Goal: Task Accomplishment & Management: Use online tool/utility

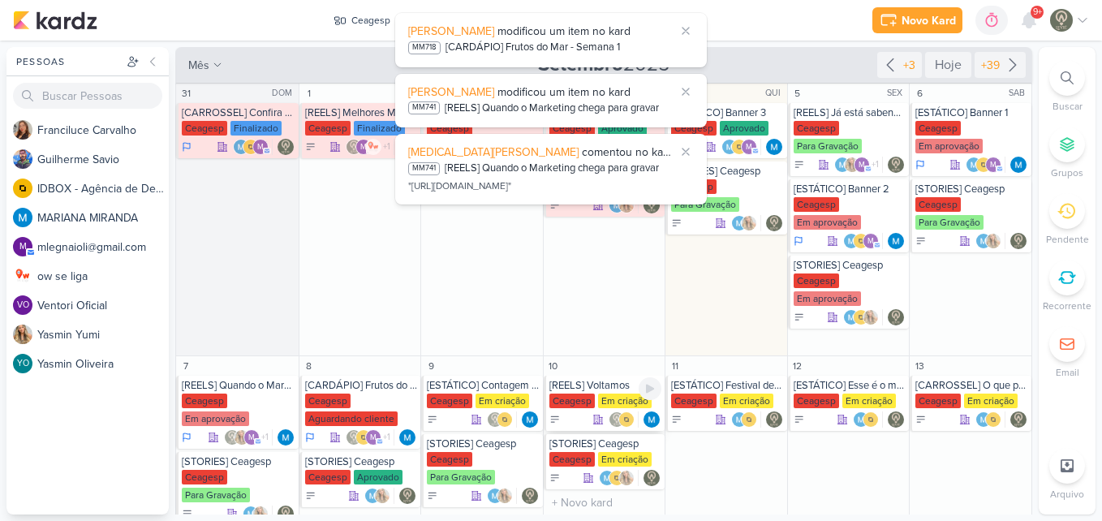
click at [585, 399] on div "Ceagesp" at bounding box center [571, 400] width 45 height 15
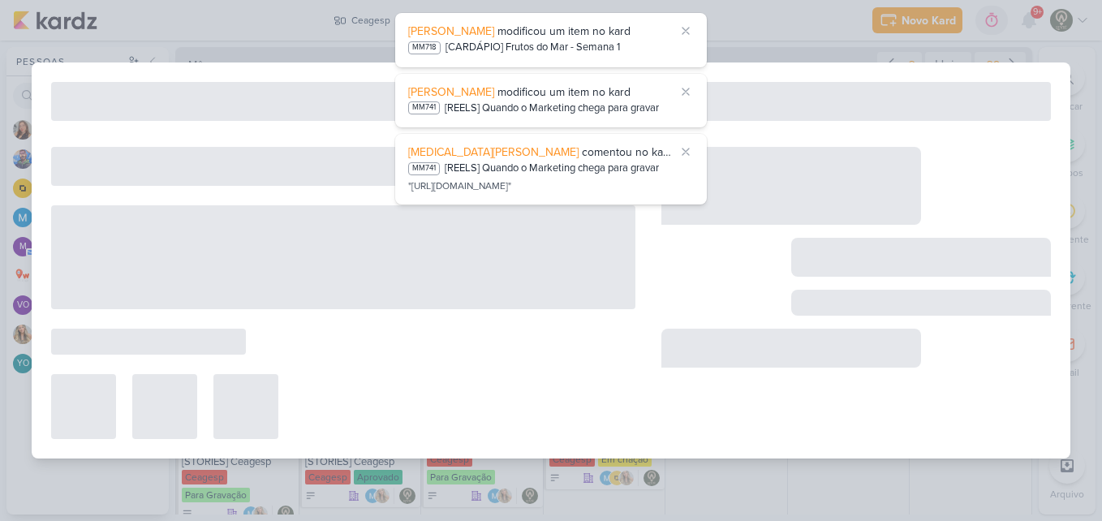
type input "[REELS] Voltamos"
type input "[DATE] 23:59"
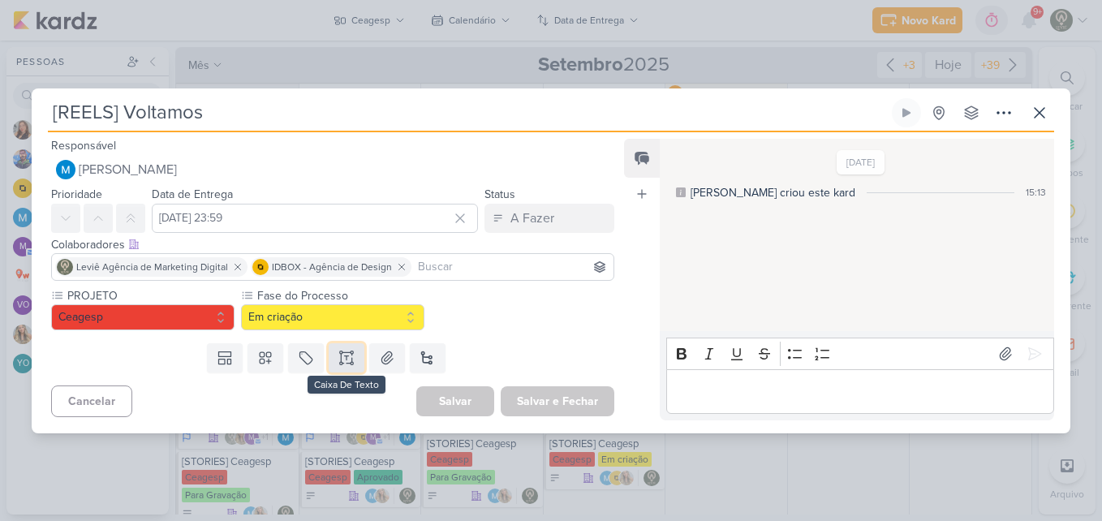
click at [340, 354] on icon at bounding box center [346, 358] width 16 height 16
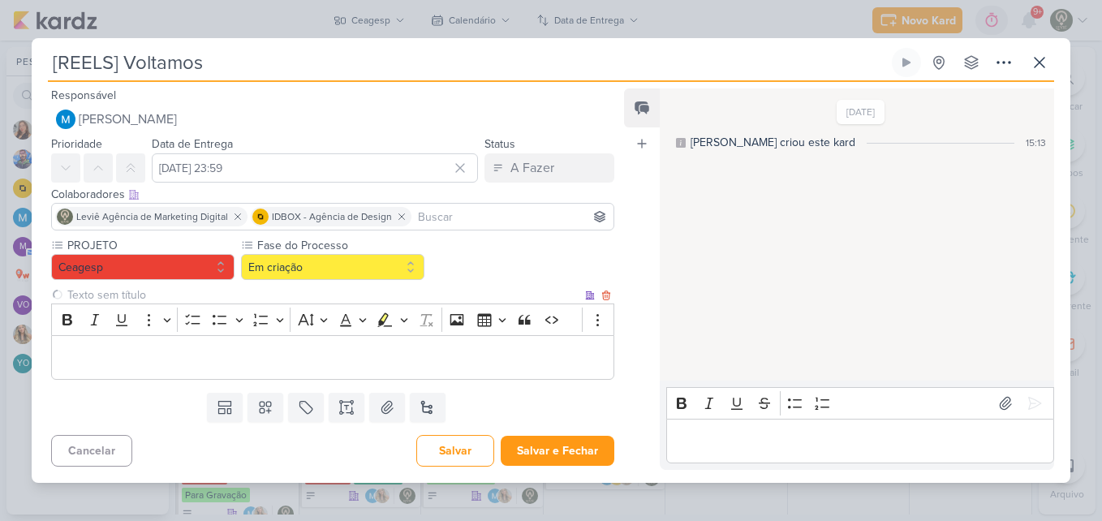
click at [283, 296] on input "text" at bounding box center [323, 294] width 518 height 17
type input "Brifieng"
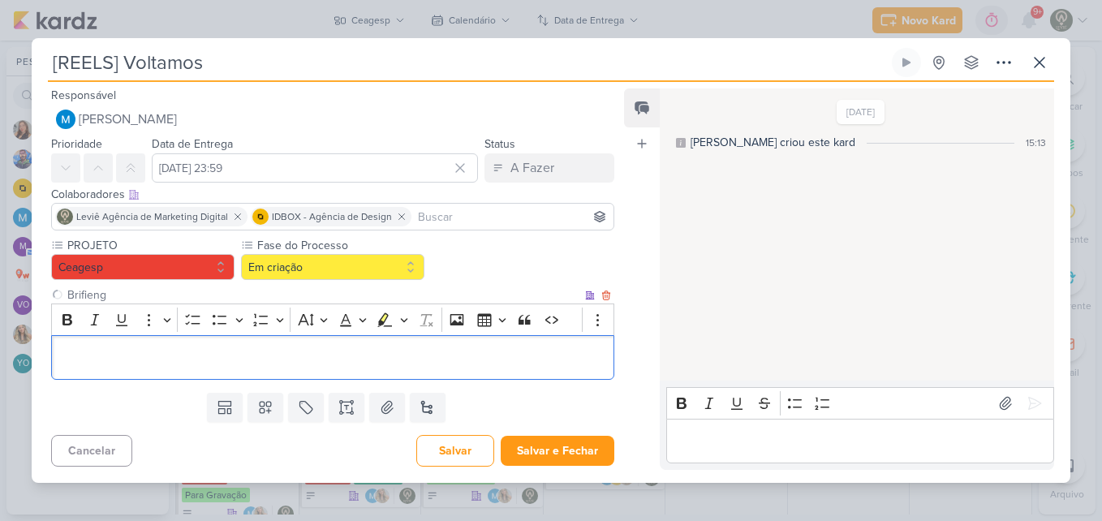
click at [277, 353] on p "Editor editing area: main" at bounding box center [332, 356] width 545 height 19
click at [462, 354] on p "Editor editing area: main" at bounding box center [332, 356] width 545 height 19
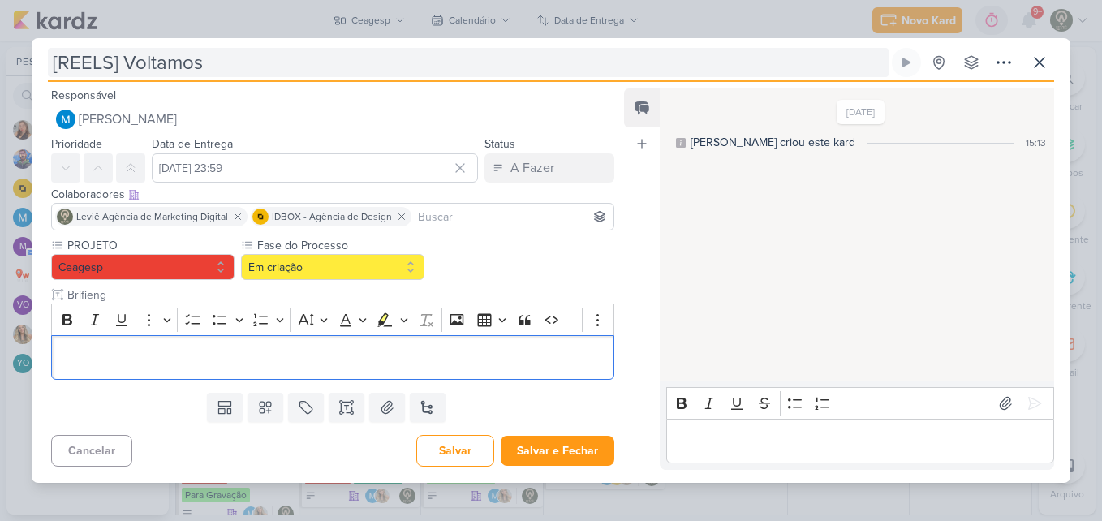
click at [226, 64] on input "[REELS] Voltamos" at bounding box center [468, 62] width 840 height 29
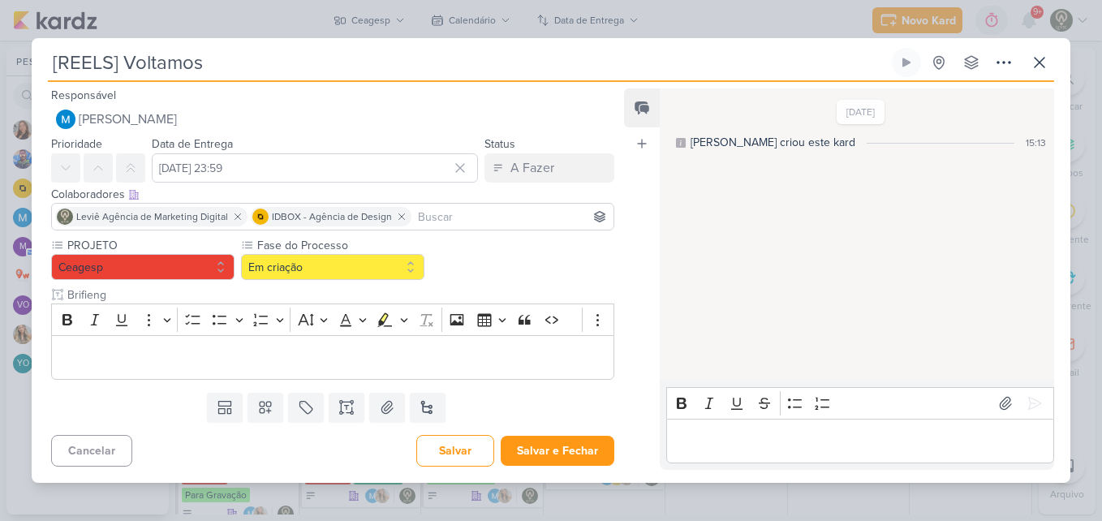
drag, startPoint x: 226, startPoint y: 64, endPoint x: 38, endPoint y: 59, distance: 188.2
click at [38, 59] on div "[REELS] Voltamos Criado por MARIANA nenhum grupo disponível" at bounding box center [551, 265] width 1038 height 434
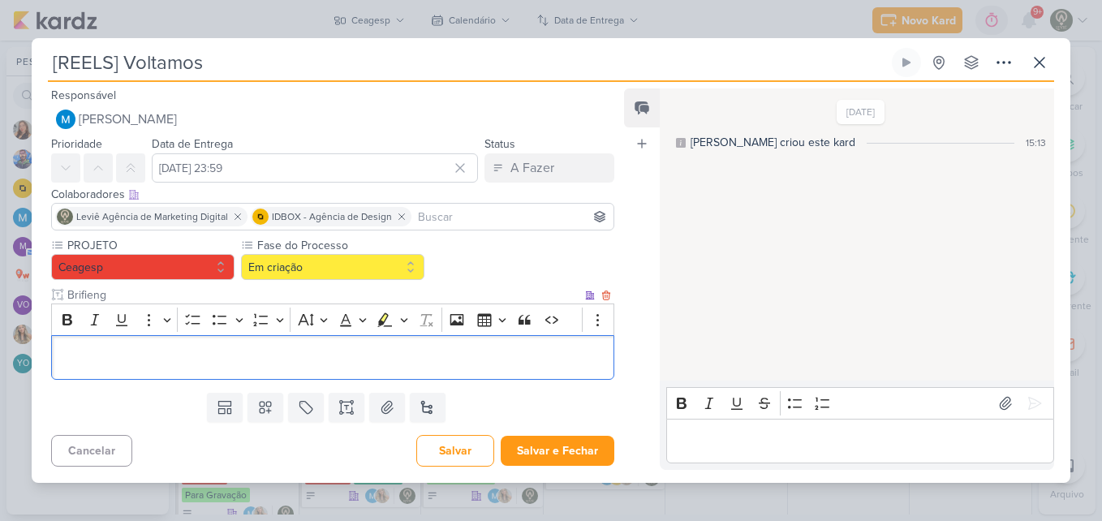
click at [452, 364] on p "Editor editing area: main" at bounding box center [332, 356] width 545 height 19
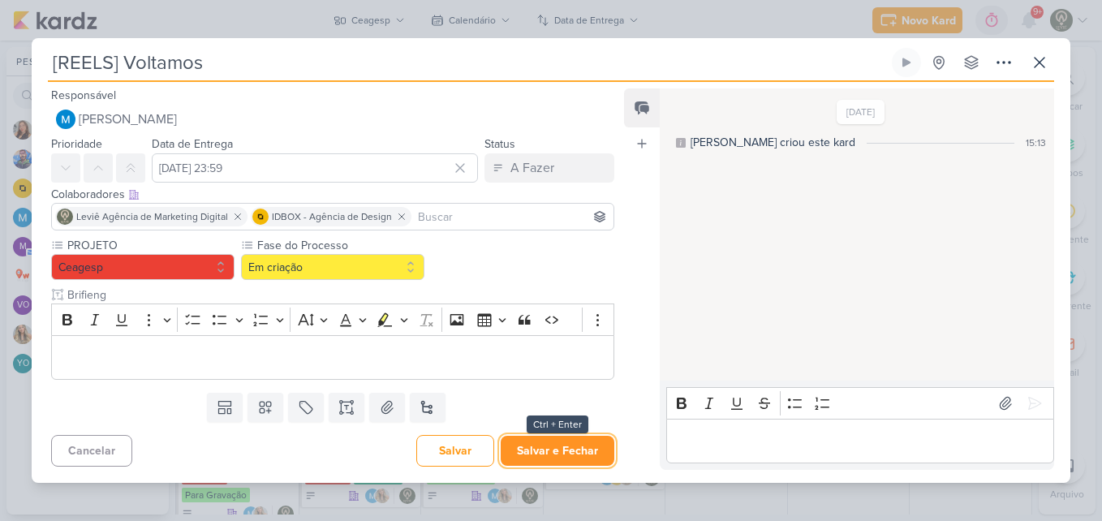
click at [597, 447] on button "Salvar e Fechar" at bounding box center [557, 451] width 114 height 30
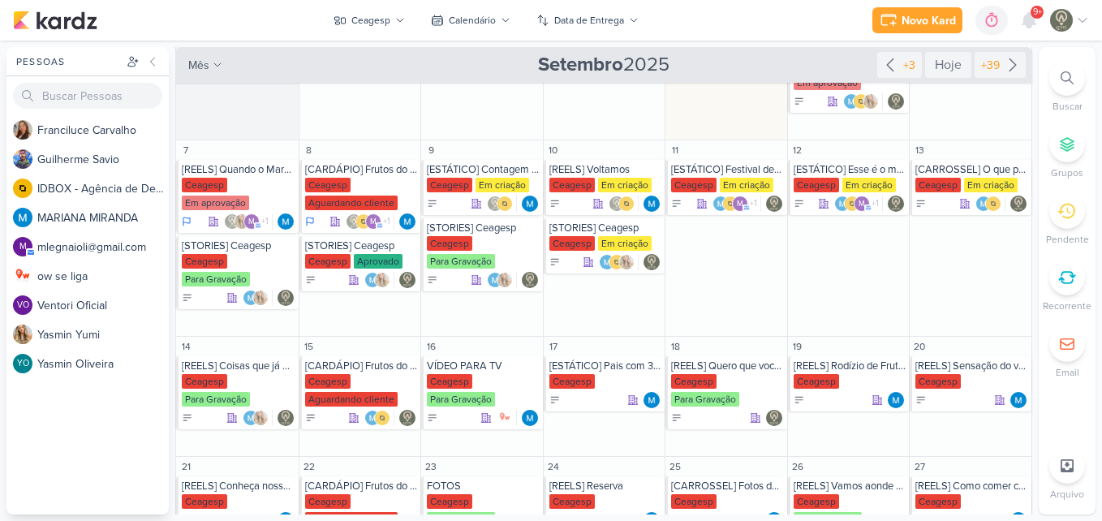
scroll to position [227, 0]
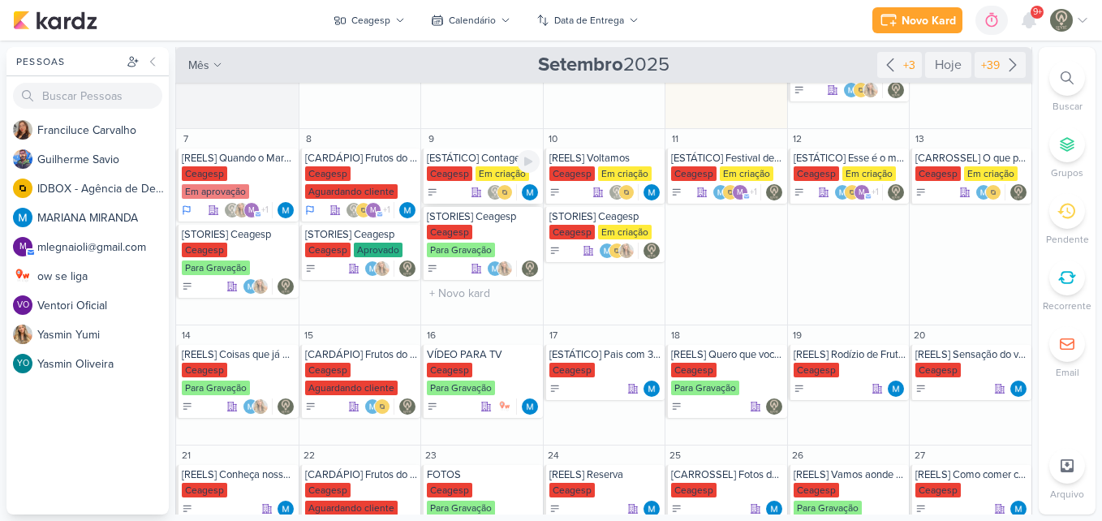
click at [470, 161] on div "[ESTÁTICO] Contagem Regressiva" at bounding box center [483, 158] width 113 height 13
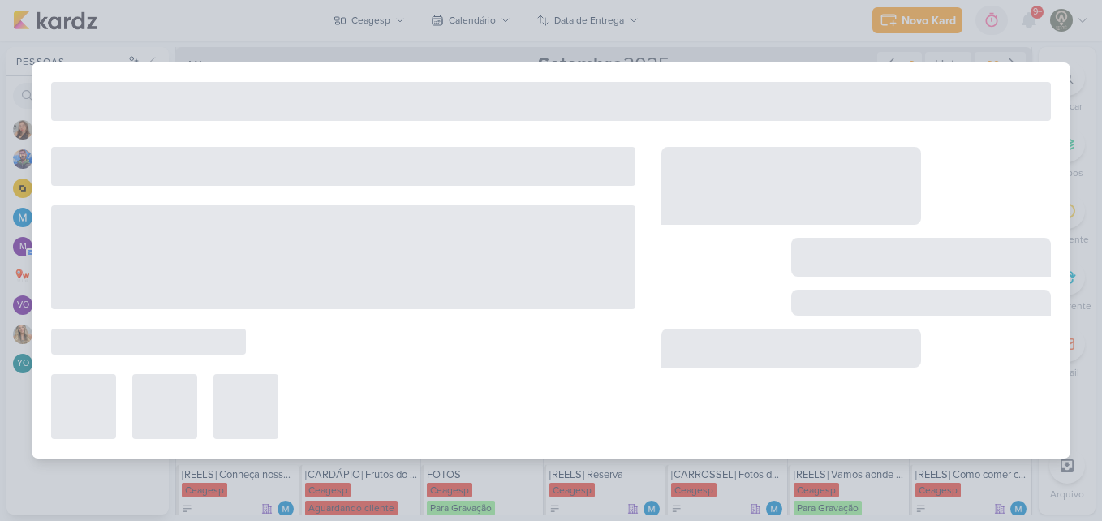
type input "[ESTÁTICO] Contagem Regressiva"
type input "[DATE] 23:59"
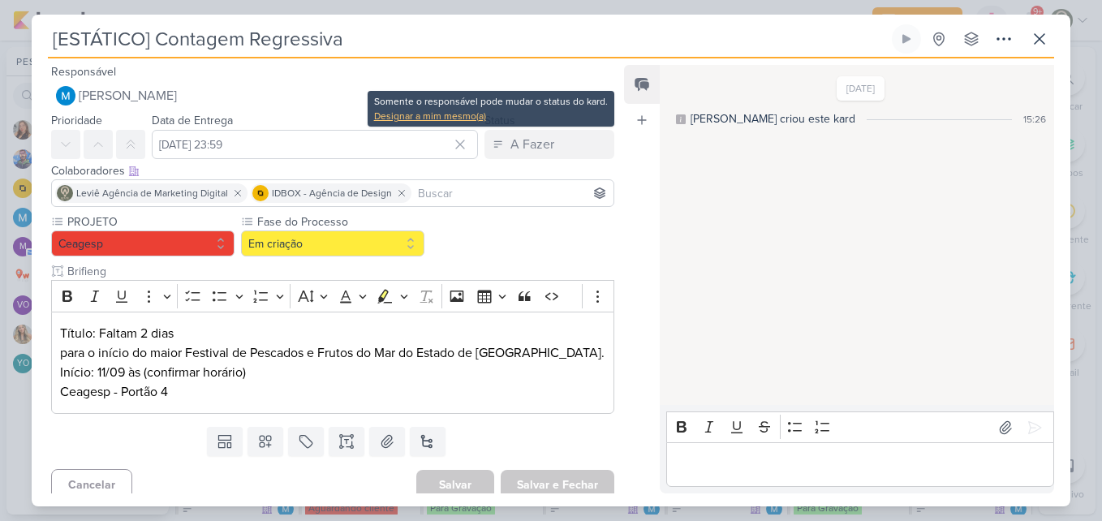
click at [463, 118] on div "Designar a mim mesmo(a)" at bounding box center [491, 116] width 234 height 15
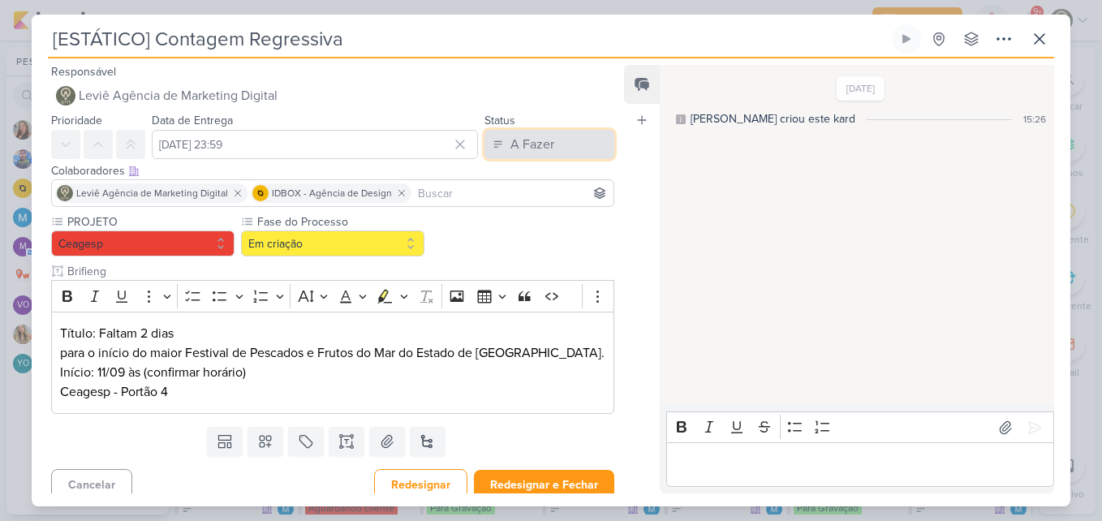
click at [502, 148] on button "A Fazer" at bounding box center [549, 144] width 130 height 29
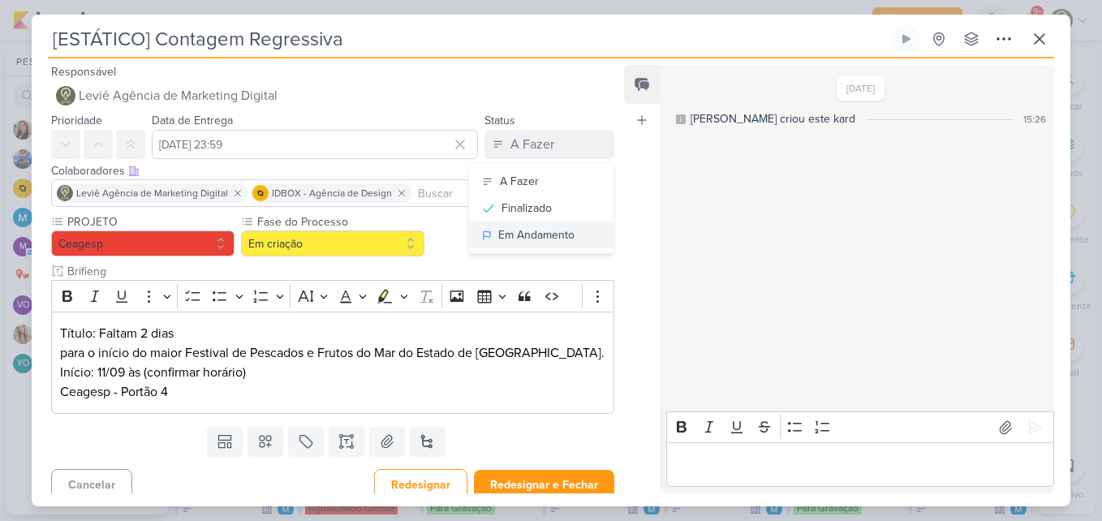
click at [509, 237] on div "Em Andamento" at bounding box center [536, 234] width 76 height 17
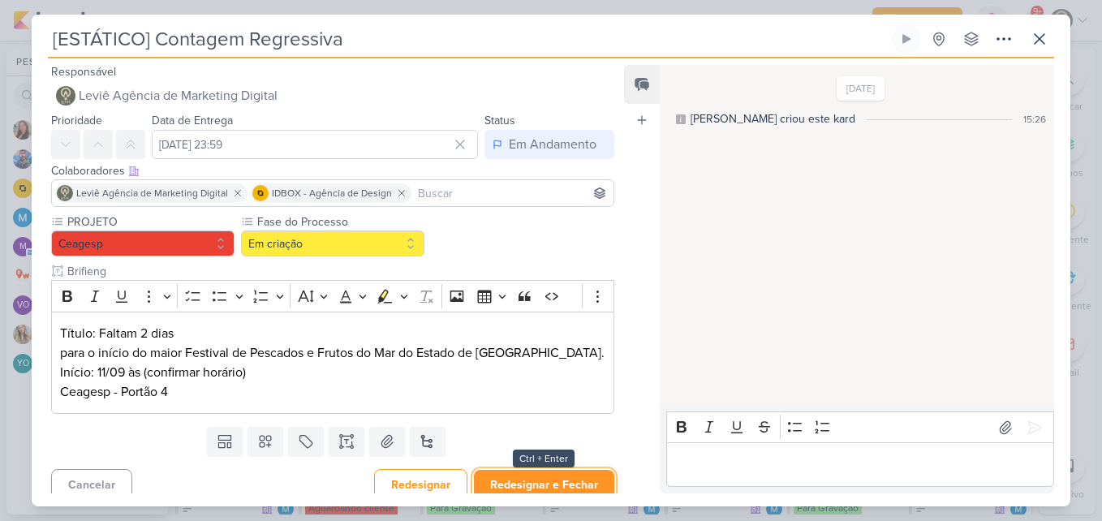
click at [518, 472] on button "Redesignar e Fechar" at bounding box center [544, 485] width 140 height 30
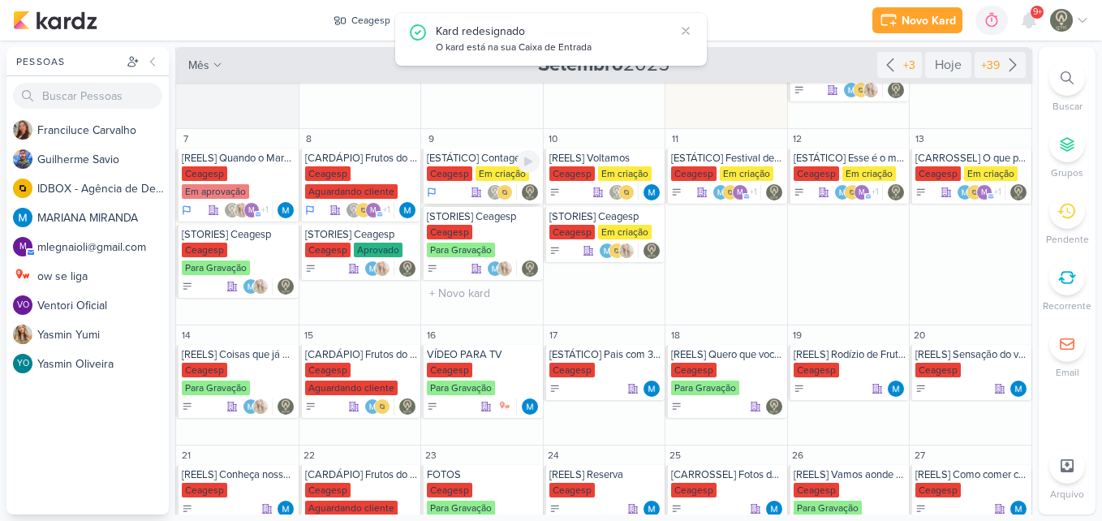
click at [470, 170] on div "Ceagesp Em criação" at bounding box center [483, 174] width 113 height 16
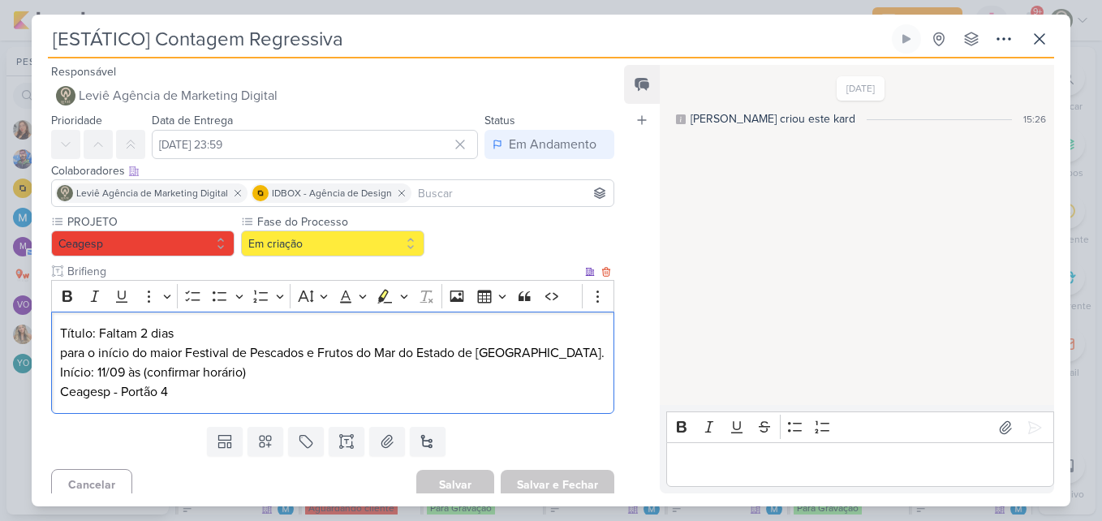
click at [261, 375] on p "para o início do maior Festival de Pescados e Frutos do Mar do Estado de [GEOGR…" at bounding box center [332, 372] width 545 height 58
drag, startPoint x: 260, startPoint y: 372, endPoint x: 144, endPoint y: 371, distance: 116.0
click at [144, 371] on p "para o início do maior Festival de Pescados e Frutos do Mar do Estado de [GEOGR…" at bounding box center [332, 372] width 545 height 58
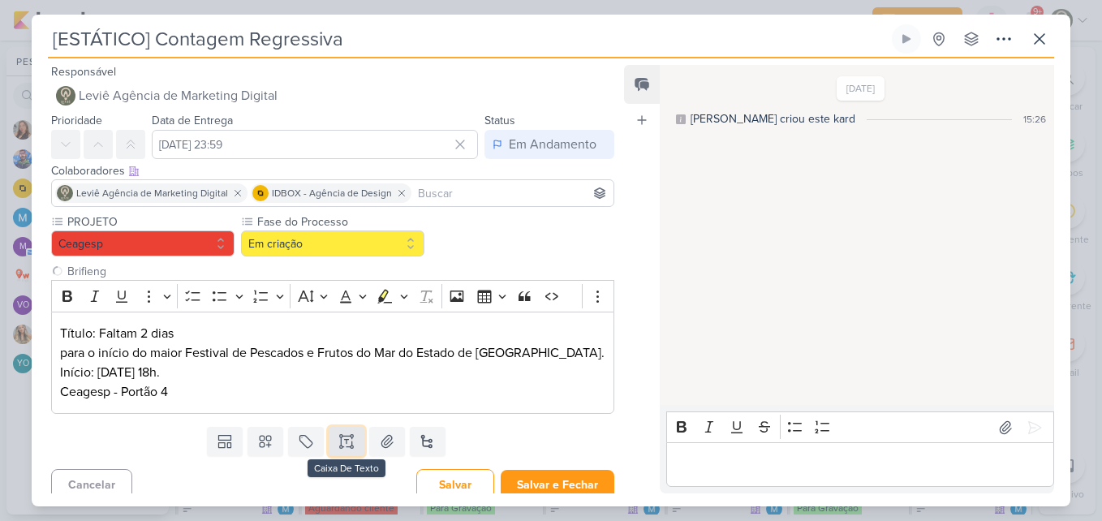
click at [350, 446] on icon at bounding box center [351, 446] width 2 height 2
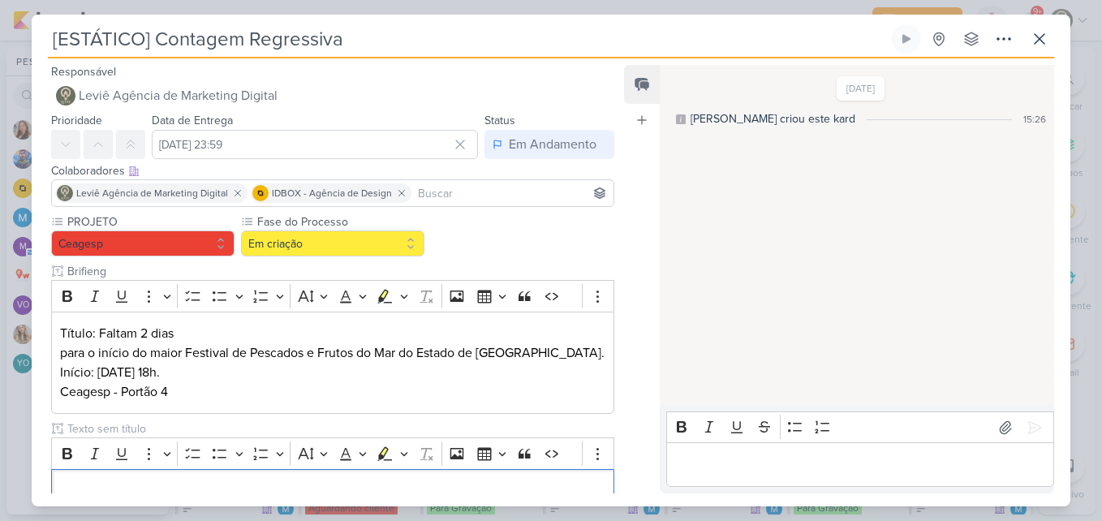
scroll to position [0, 0]
click at [301, 427] on input "text" at bounding box center [323, 428] width 518 height 17
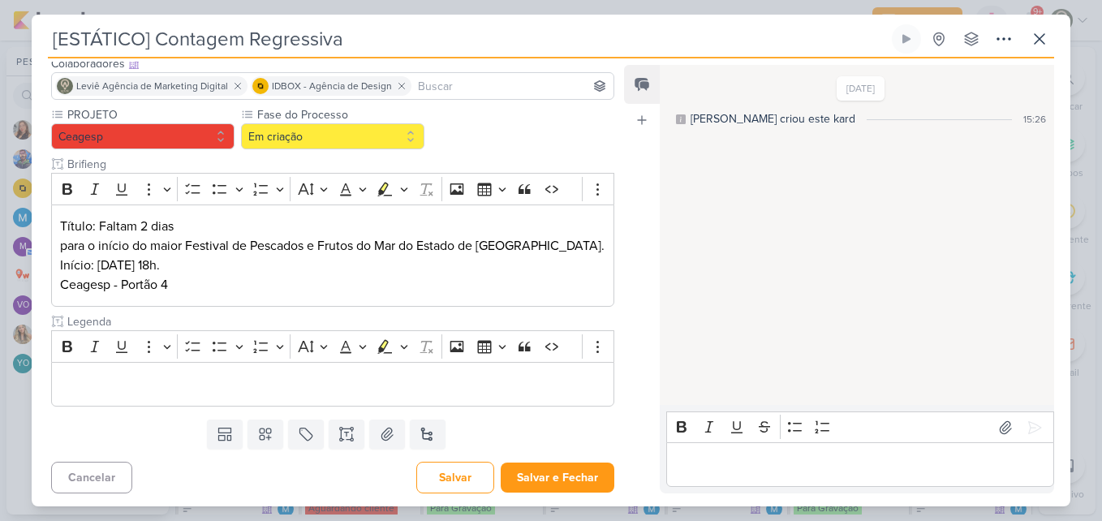
scroll to position [110, 0]
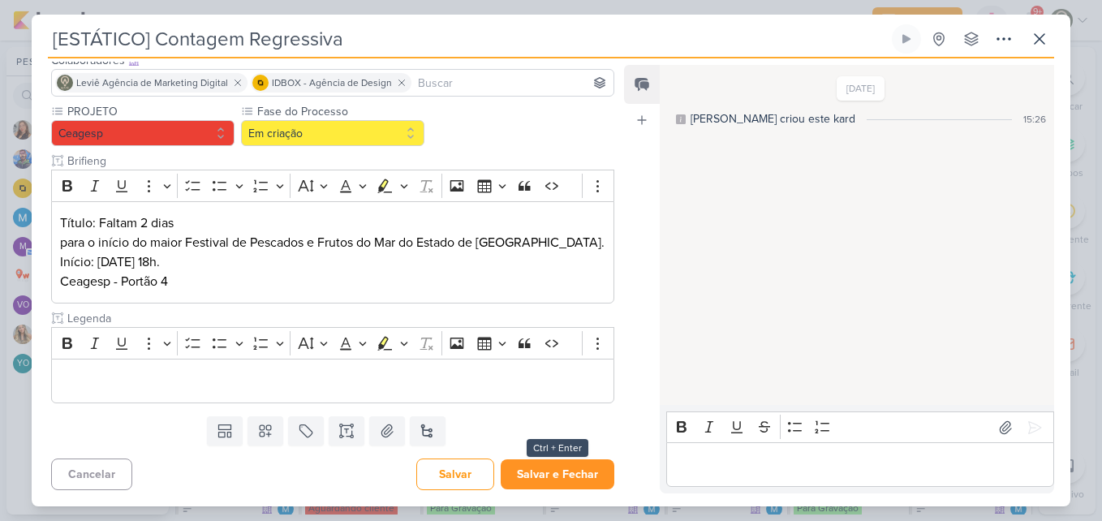
type input "Legenda"
click at [597, 463] on button "Salvar e Fechar" at bounding box center [557, 474] width 114 height 30
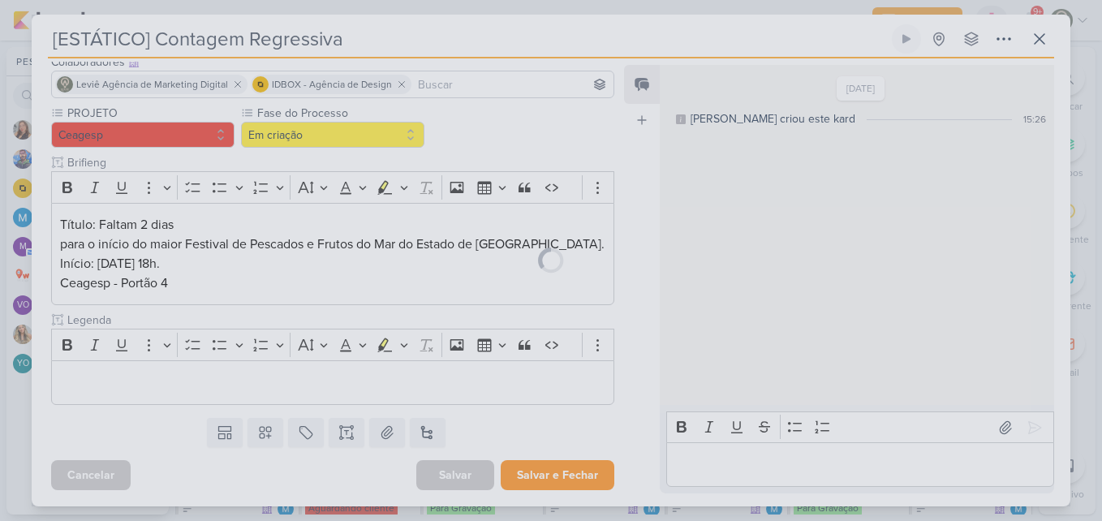
scroll to position [109, 0]
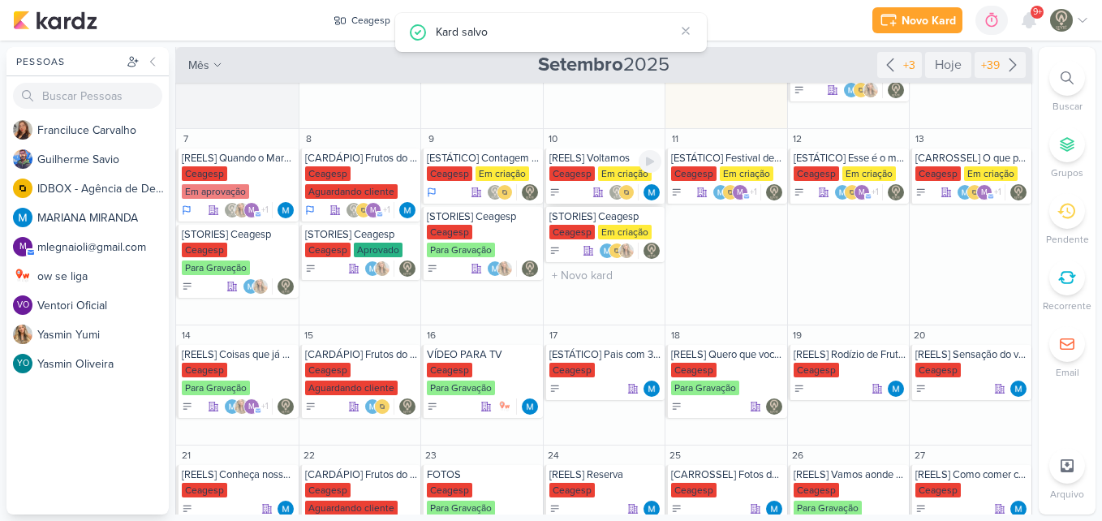
click at [591, 157] on div "[REELS] Voltamos" at bounding box center [605, 158] width 113 height 13
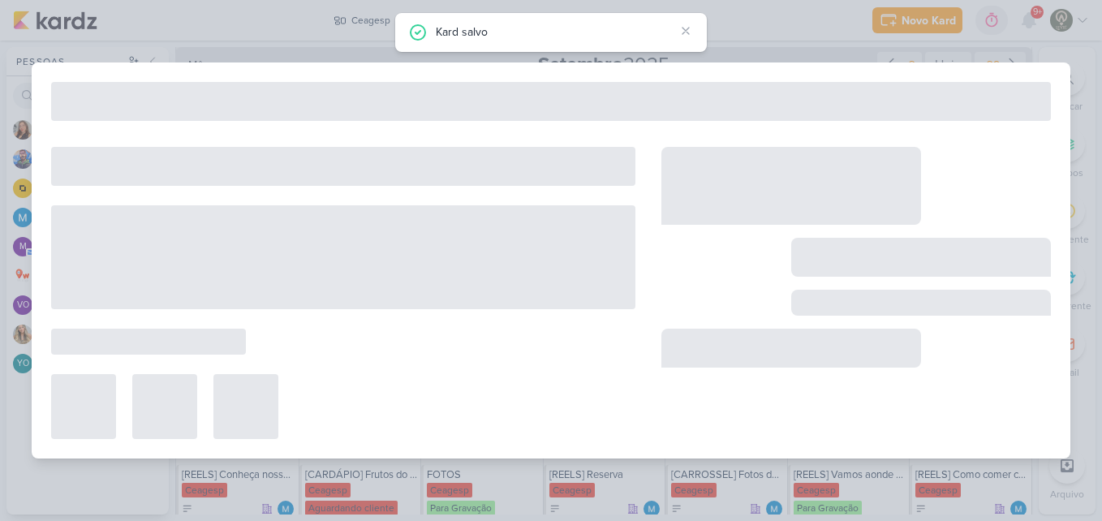
type input "[REELS] Voltamos"
type input "[DATE] 23:59"
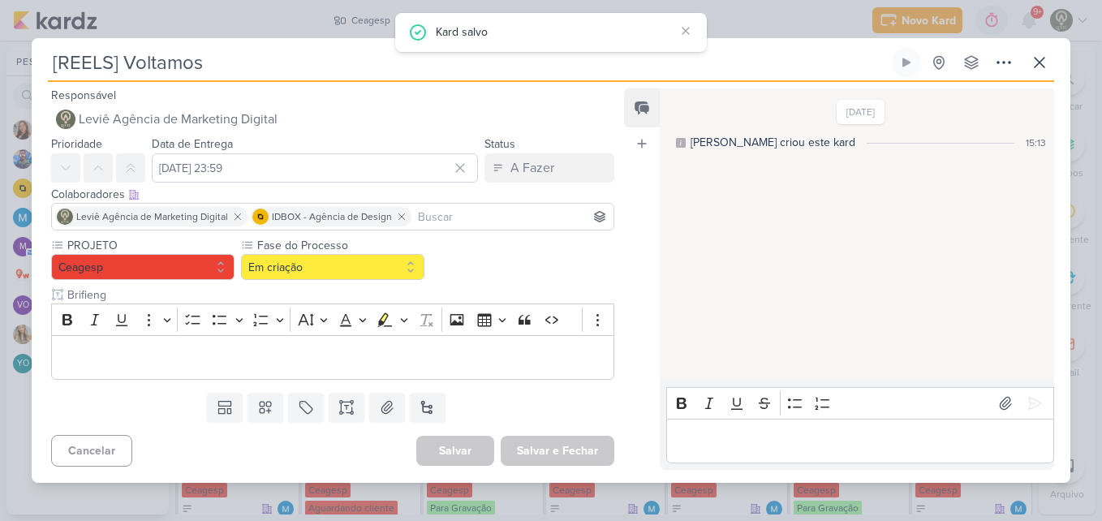
scroll to position [0, 0]
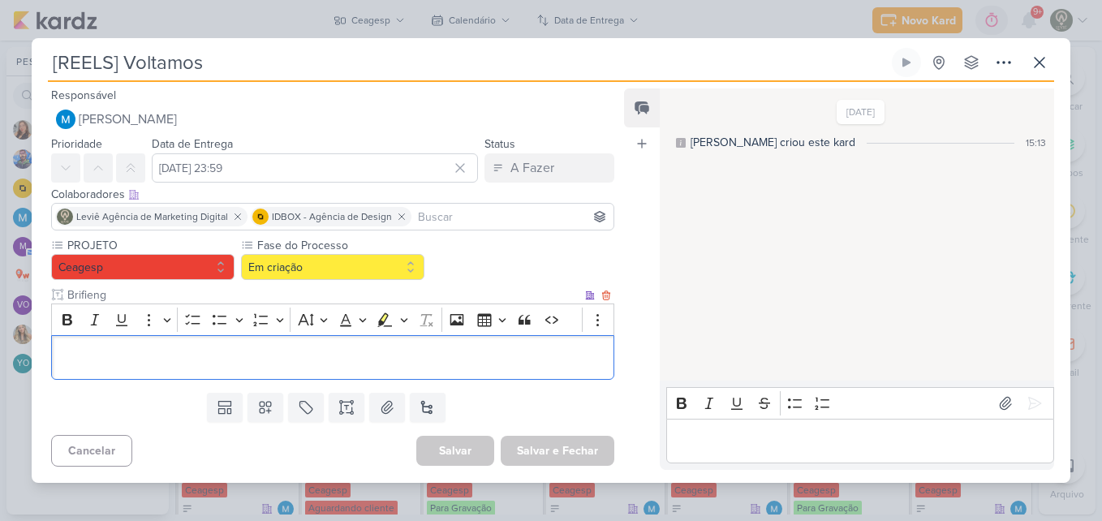
click at [295, 351] on p "Editor editing area: main" at bounding box center [332, 356] width 545 height 19
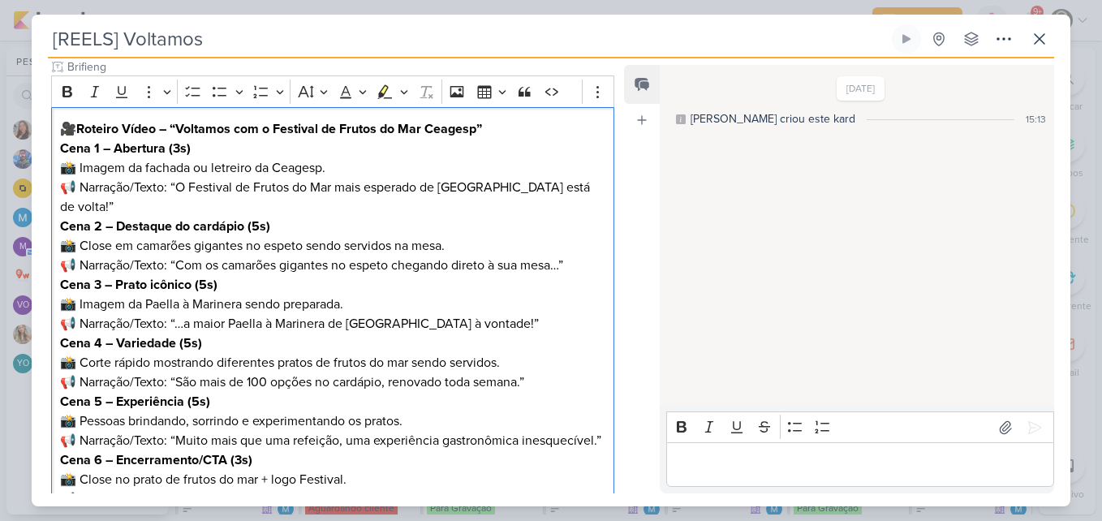
scroll to position [195, 0]
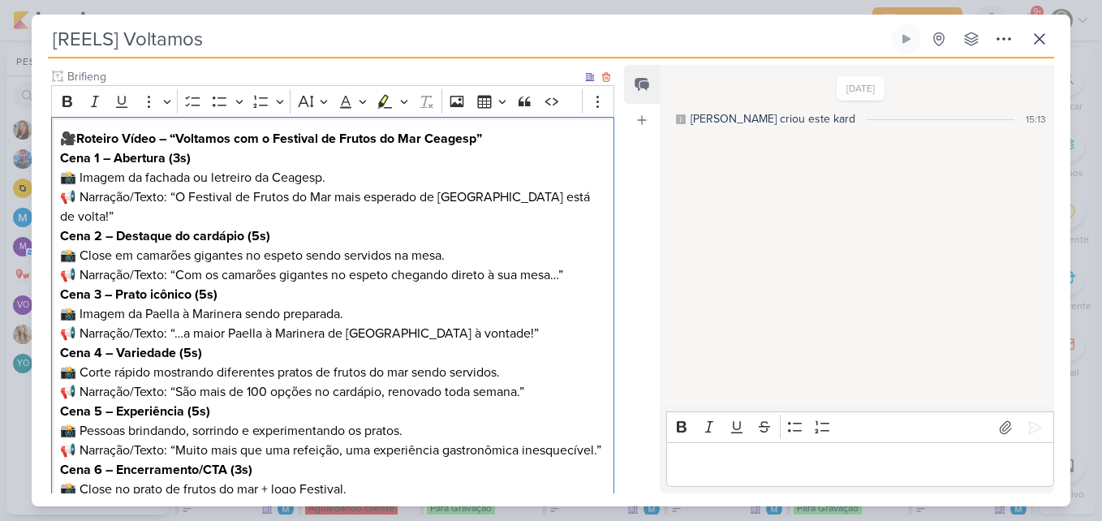
click at [275, 171] on p "Cena 1 – Abertura (3s) 📸 Imagem da fachada ou letreiro da Ceagesp. 📢 Narração/T…" at bounding box center [332, 187] width 545 height 78
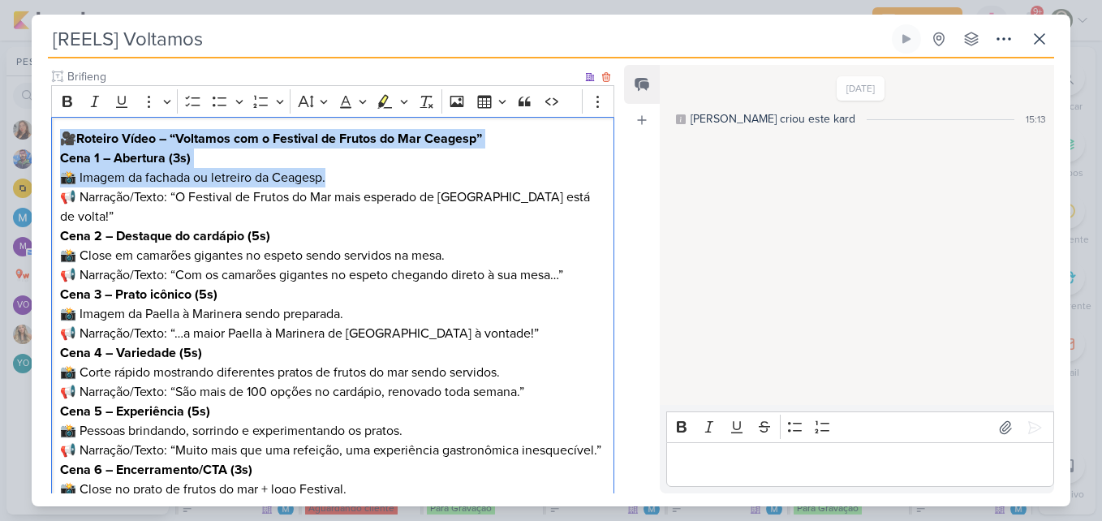
drag, startPoint x: 61, startPoint y: 140, endPoint x: 512, endPoint y: 171, distance: 452.1
click at [512, 171] on div "🎥 Roteiro Vídeo – “Voltamos com o Festival de Frutos do Mar Ceagesp” Cena 1 – A…" at bounding box center [332, 334] width 563 height 434
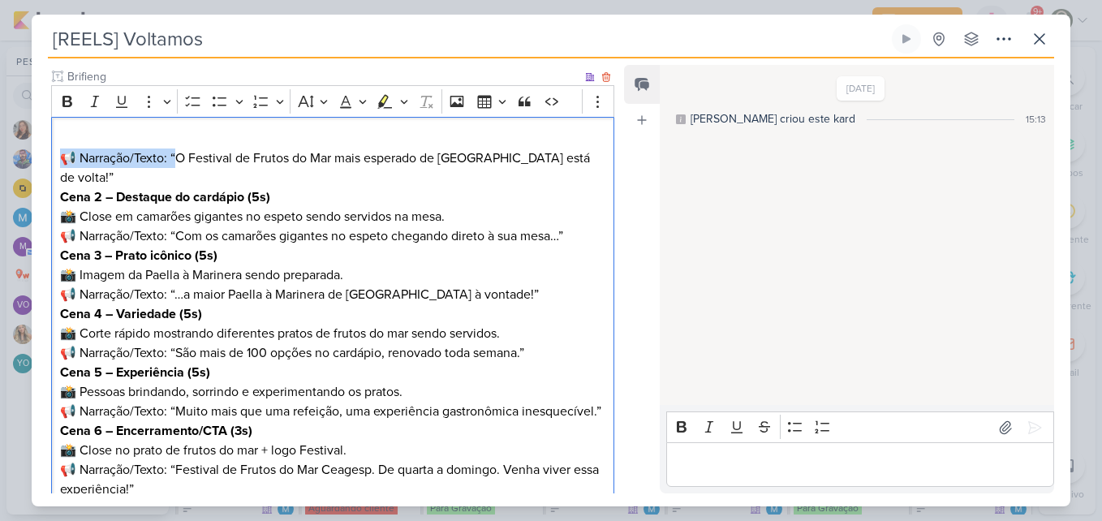
drag, startPoint x: 178, startPoint y: 160, endPoint x: 63, endPoint y: 155, distance: 114.5
click at [63, 155] on p "⁠⁠⁠⁠⁠⁠⁠ 📢 Narração/Texto: “O Festival de Frutos do Mar mais esperado de [GEOGRA…" at bounding box center [332, 158] width 545 height 58
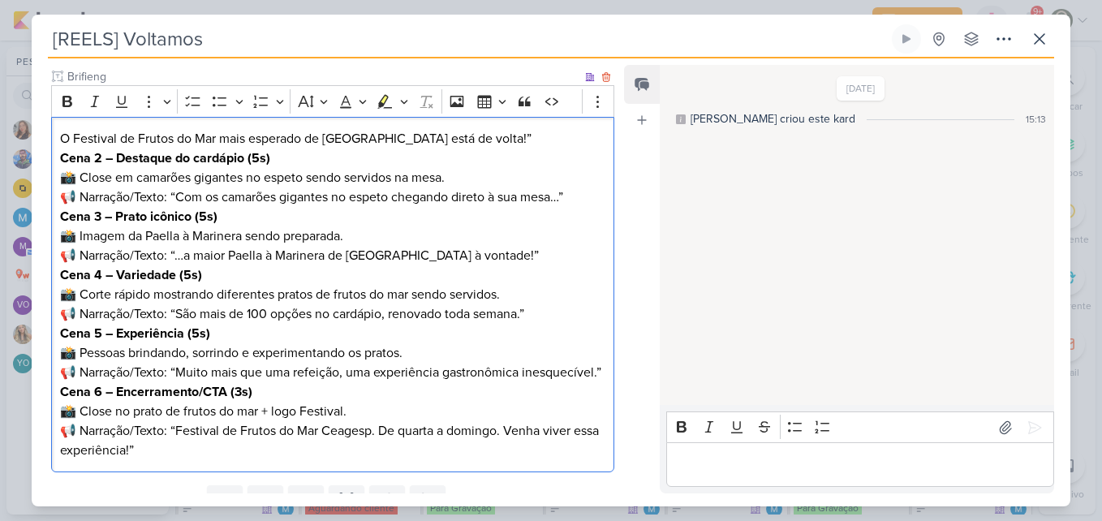
click at [178, 143] on p "O Festival de Frutos do Mar mais esperado de [GEOGRAPHIC_DATA] está de volta!”" at bounding box center [332, 138] width 545 height 19
click at [466, 141] on p "O Festival de Frutos do Mar mais esperado de [GEOGRAPHIC_DATA] está de volta!”" at bounding box center [332, 138] width 545 height 19
click at [160, 149] on p "Cena 2 – Destaque do cardápio (5s) 📸 Close em camarões gigantes no espeto sendo…" at bounding box center [332, 177] width 545 height 58
click at [135, 150] on strong "Cena 2 – Destaque do cardápio (5s)" at bounding box center [165, 158] width 210 height 16
click at [58, 157] on div "O Festival de Frutos do Mar mais esperado de [GEOGRAPHIC_DATA] está de volta! C…" at bounding box center [332, 295] width 563 height 356
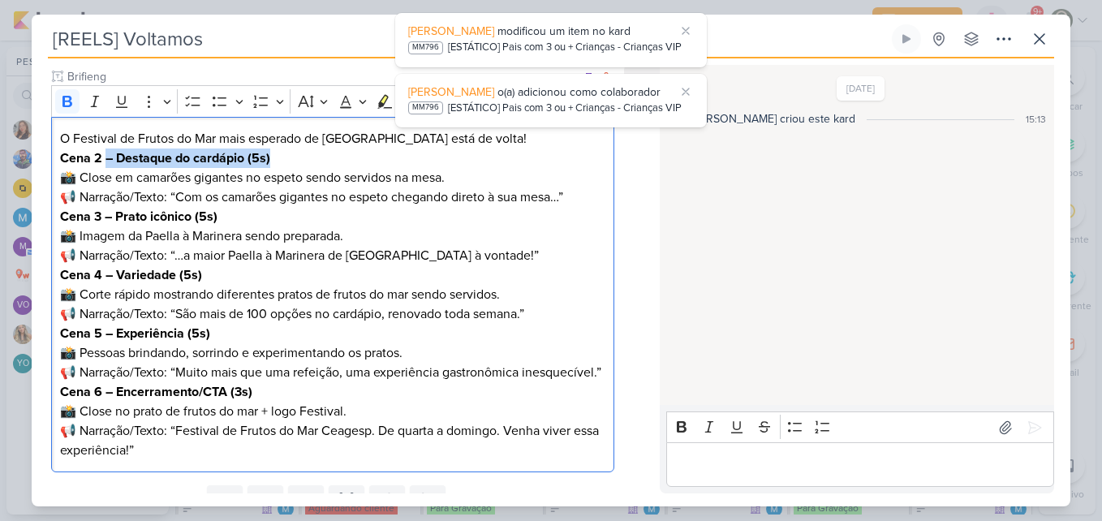
drag, startPoint x: 104, startPoint y: 156, endPoint x: 338, endPoint y: 157, distance: 234.4
click at [338, 157] on p "Cena 2 – Destaque do cardápio (5s) 📸 Close em camarões gigantes no espeto sendo…" at bounding box center [332, 177] width 545 height 58
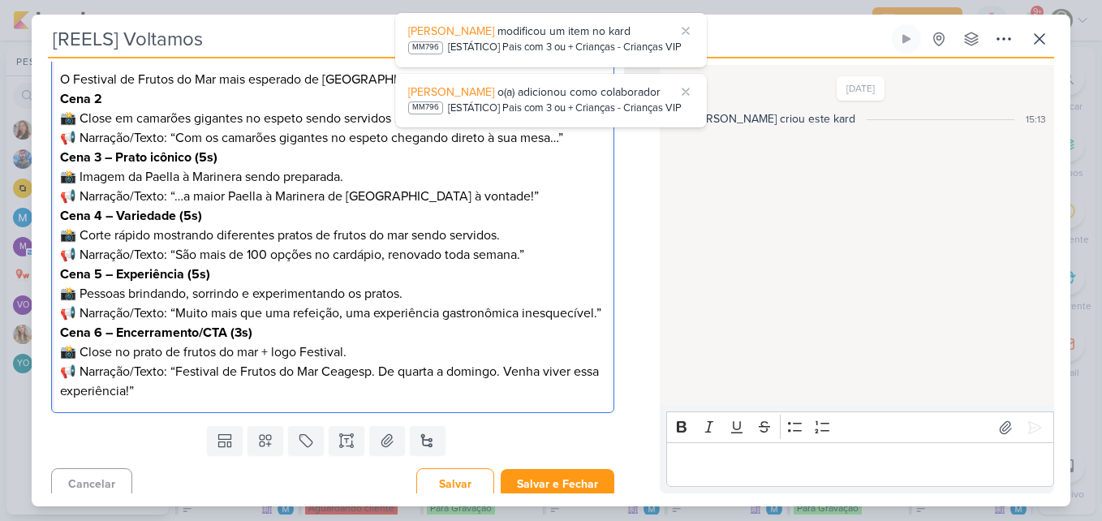
scroll to position [283, 0]
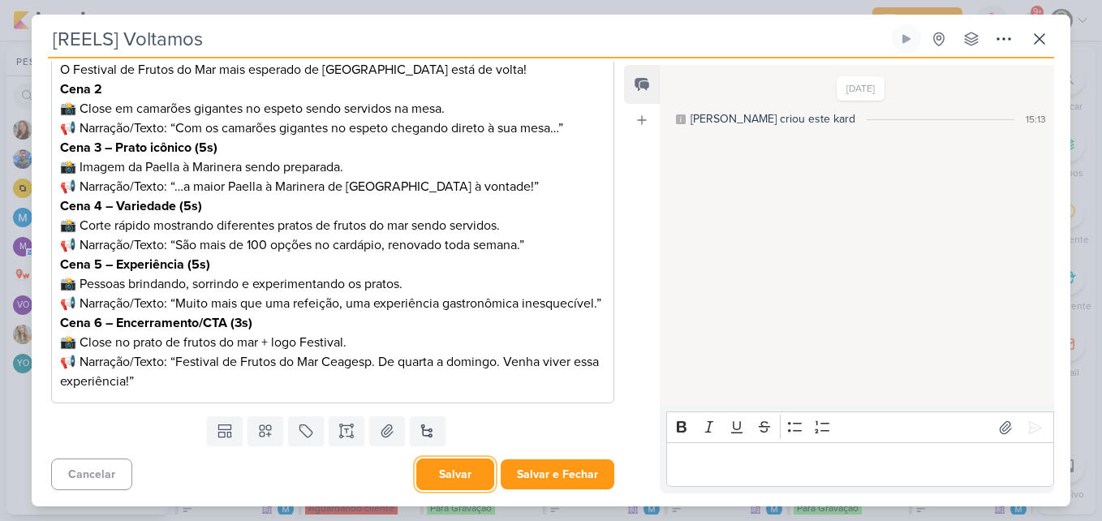
click at [428, 481] on button "Salvar" at bounding box center [455, 474] width 78 height 32
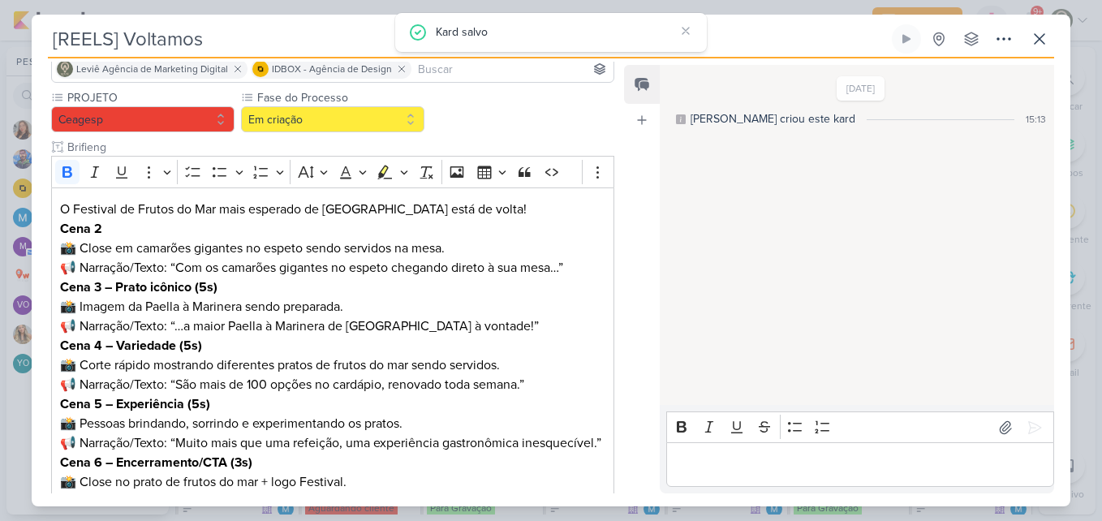
scroll to position [152, 0]
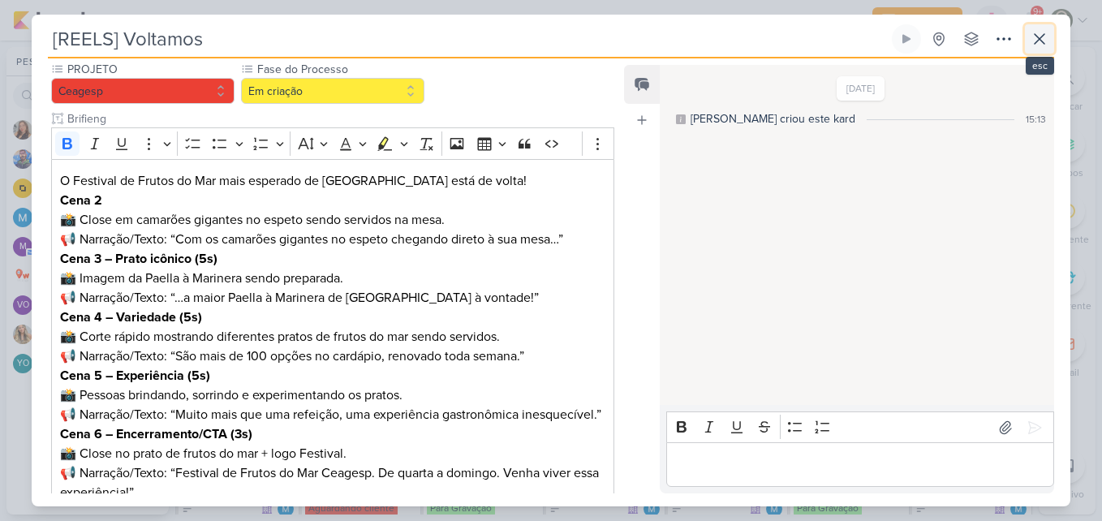
click at [1039, 38] on icon at bounding box center [1039, 39] width 10 height 10
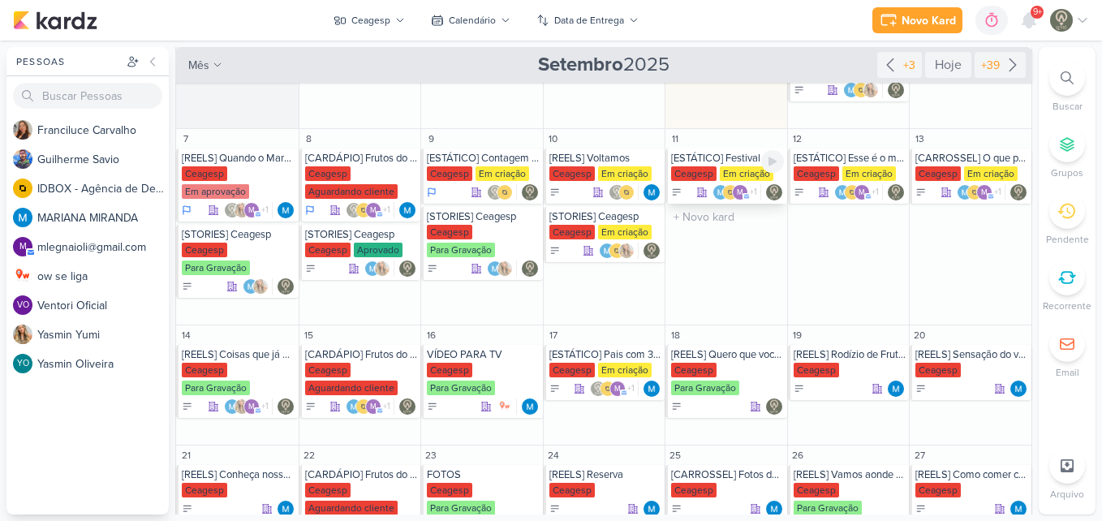
click at [728, 171] on div "Em criação" at bounding box center [746, 173] width 54 height 15
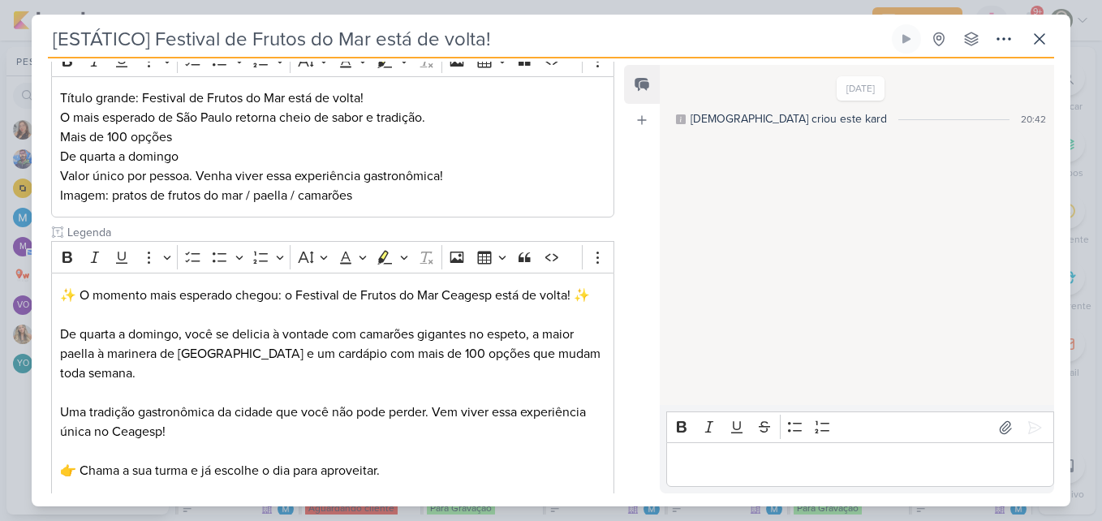
scroll to position [0, 0]
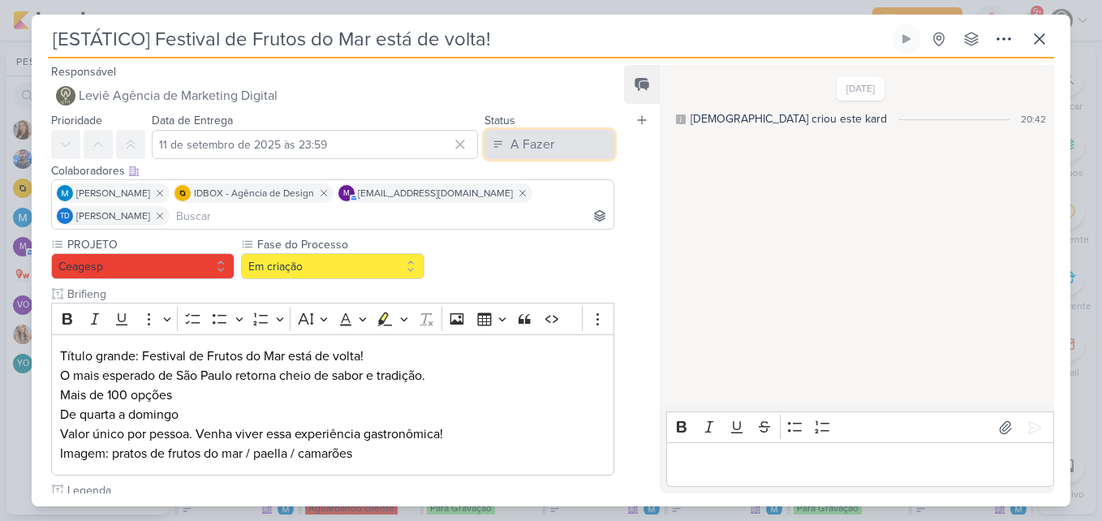
click at [597, 140] on button "A Fazer" at bounding box center [549, 144] width 130 height 29
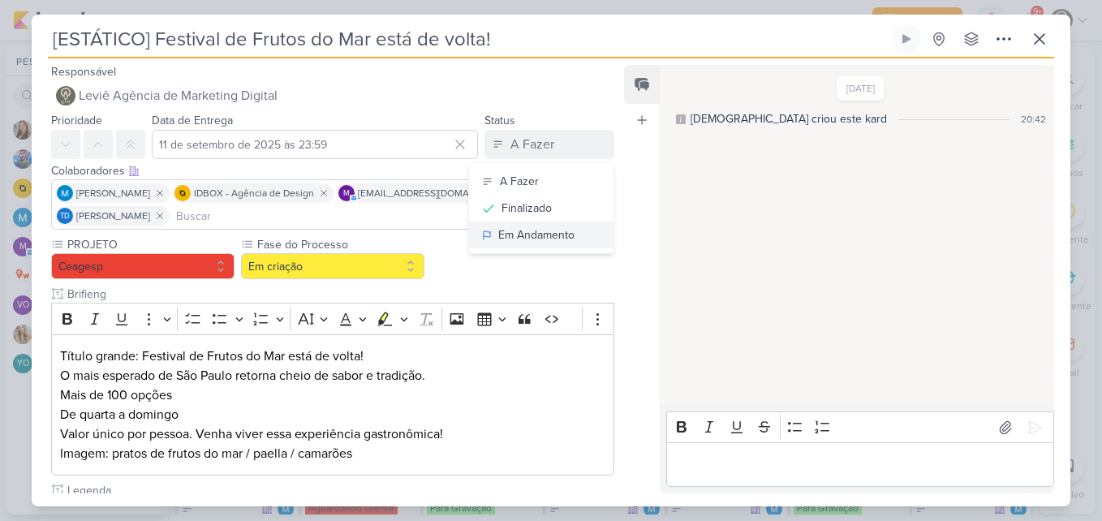
click at [552, 227] on div "Em Andamento" at bounding box center [536, 234] width 76 height 17
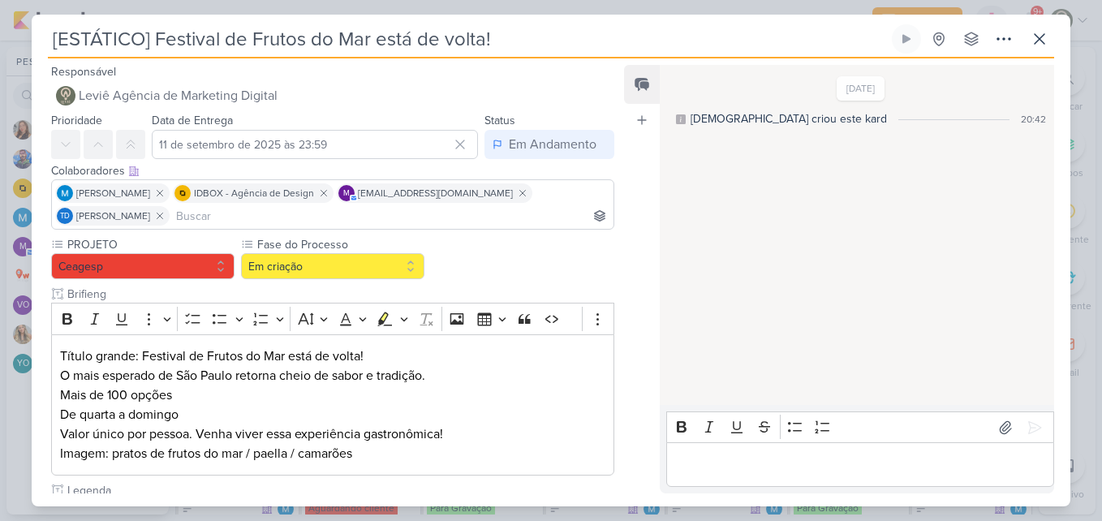
scroll to position [406, 0]
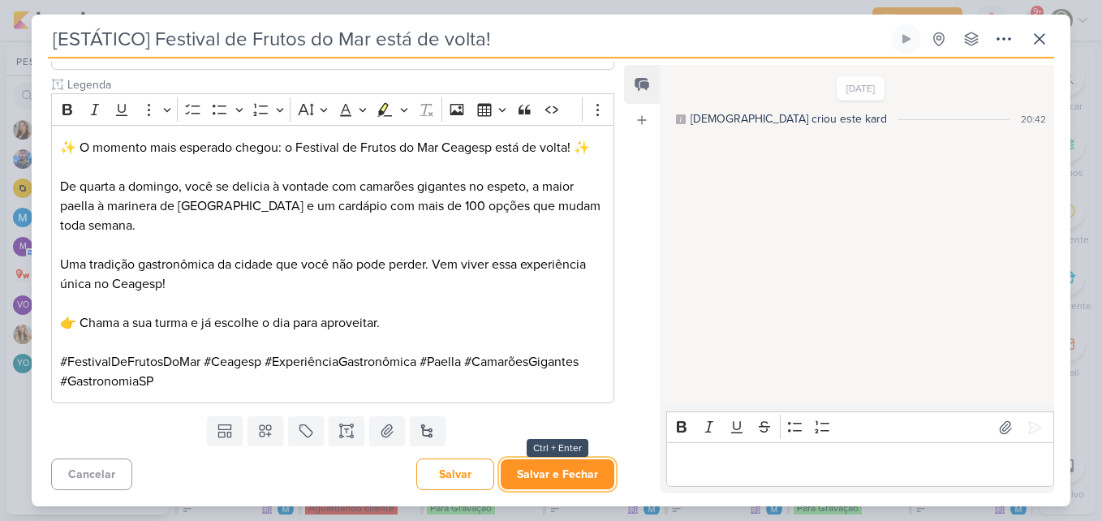
click at [581, 475] on button "Salvar e Fechar" at bounding box center [557, 474] width 114 height 30
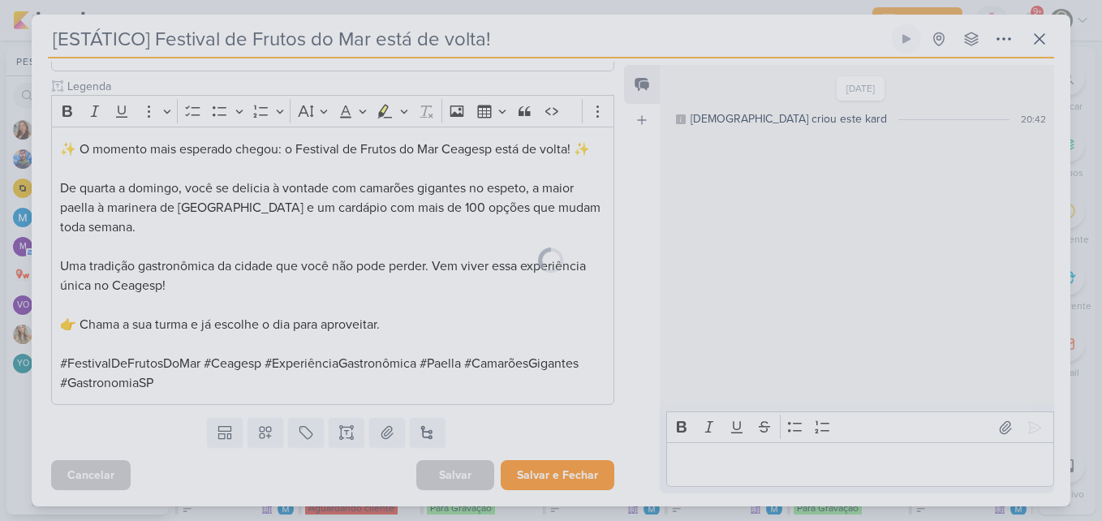
scroll to position [404, 0]
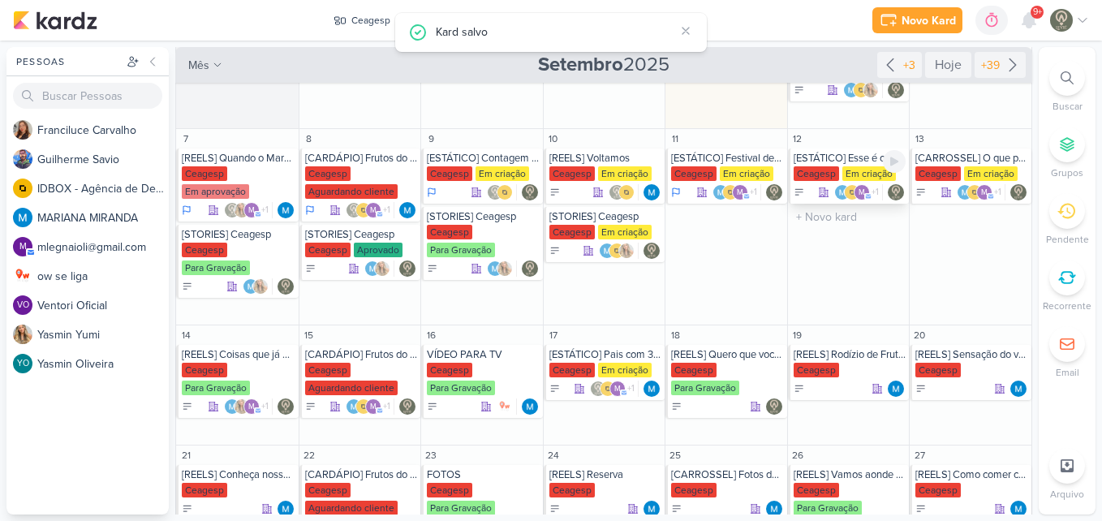
click at [855, 173] on div "Em criação" at bounding box center [869, 173] width 54 height 15
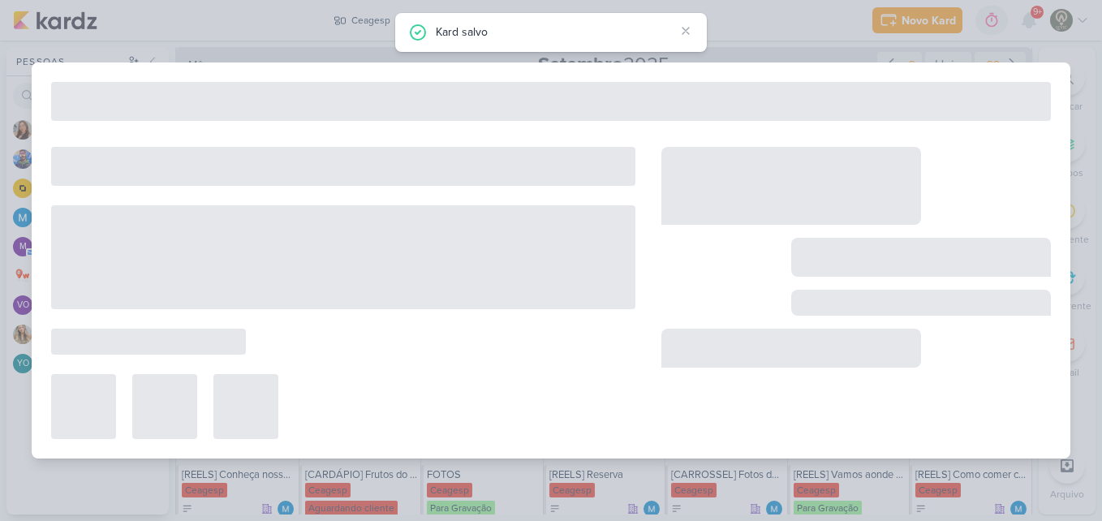
type input "[ESTÁTICO] Esse é o melhor cardápio de Frutos do Mar de [GEOGRAPHIC_DATA]"
type input "[DATE] 23:59"
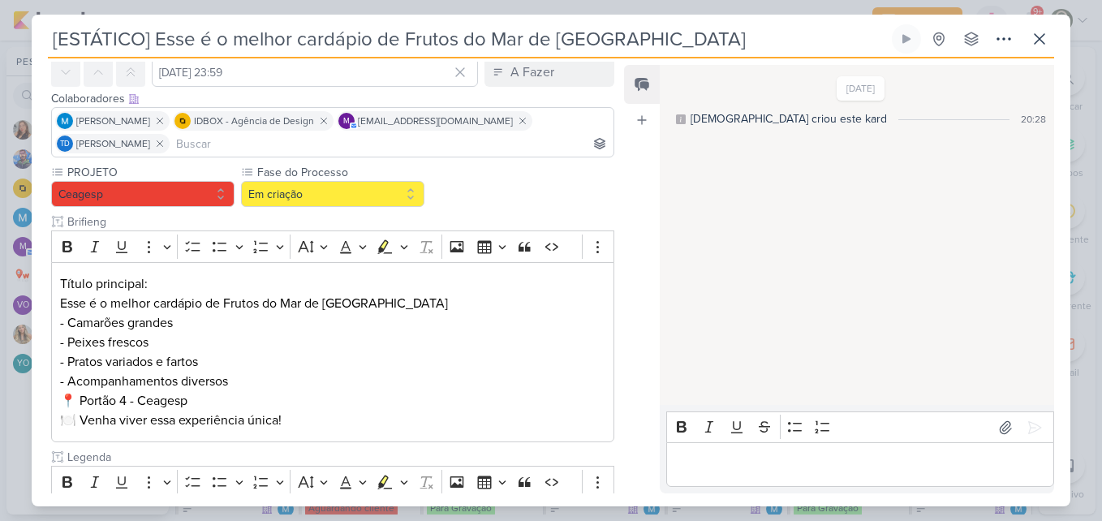
scroll to position [62, 0]
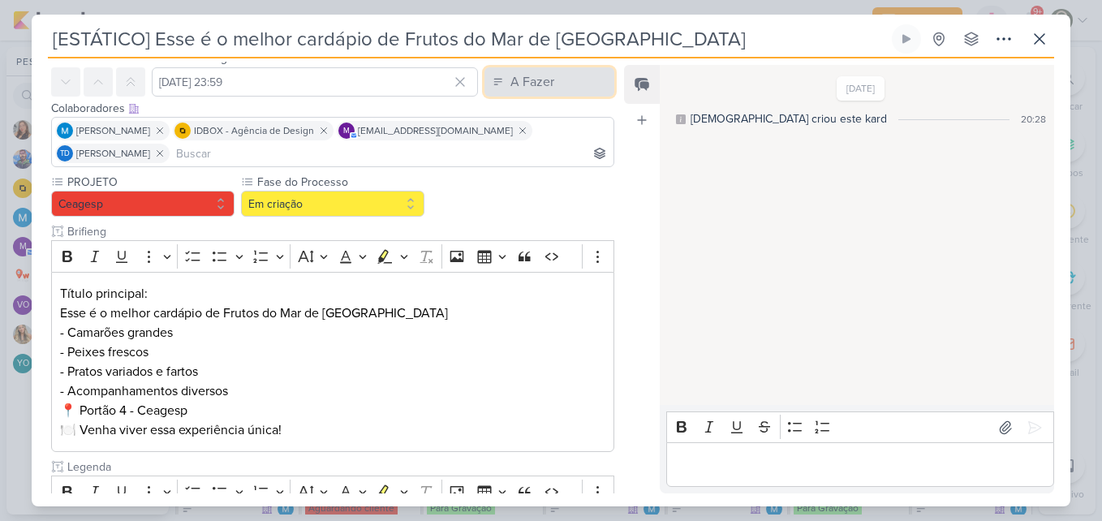
click at [535, 75] on div "A Fazer" at bounding box center [532, 81] width 44 height 19
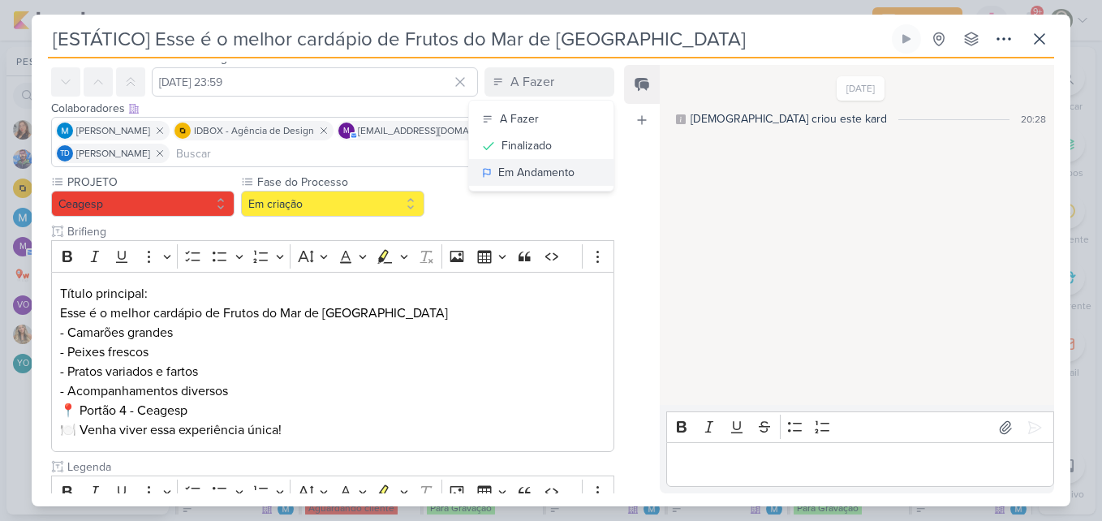
click at [512, 179] on div "Em Andamento" at bounding box center [536, 172] width 76 height 17
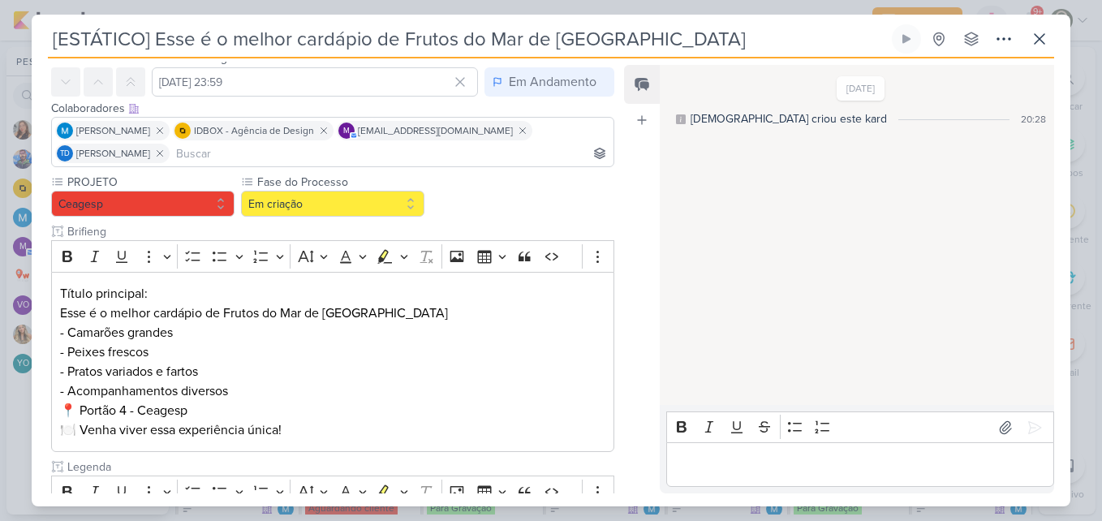
scroll to position [522, 0]
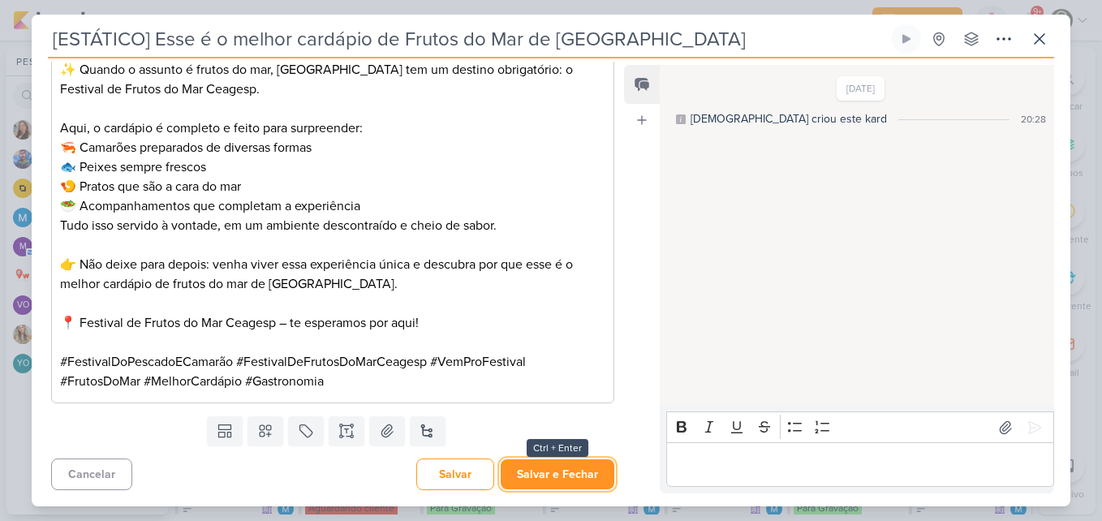
click at [553, 483] on button "Salvar e Fechar" at bounding box center [557, 474] width 114 height 30
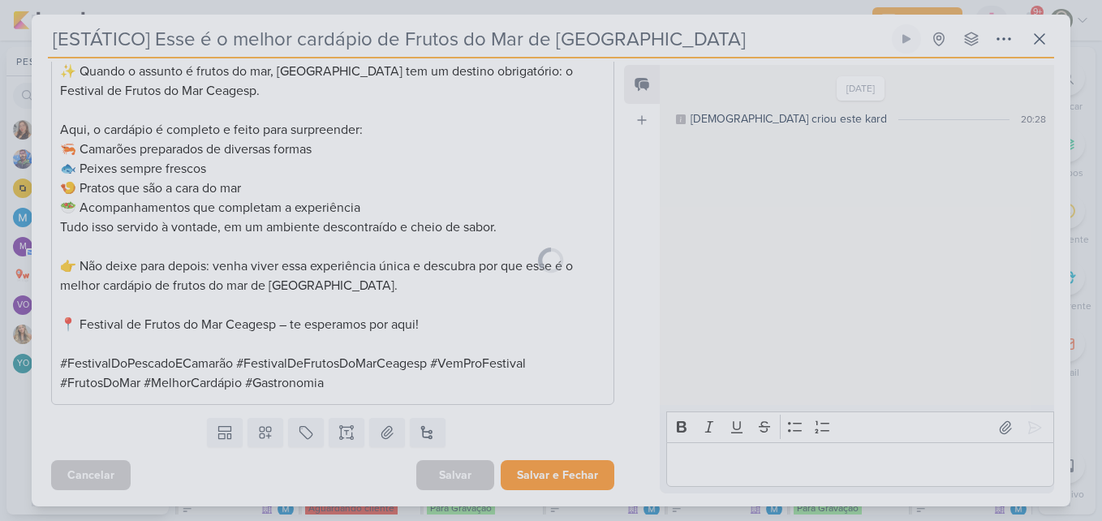
scroll to position [521, 0]
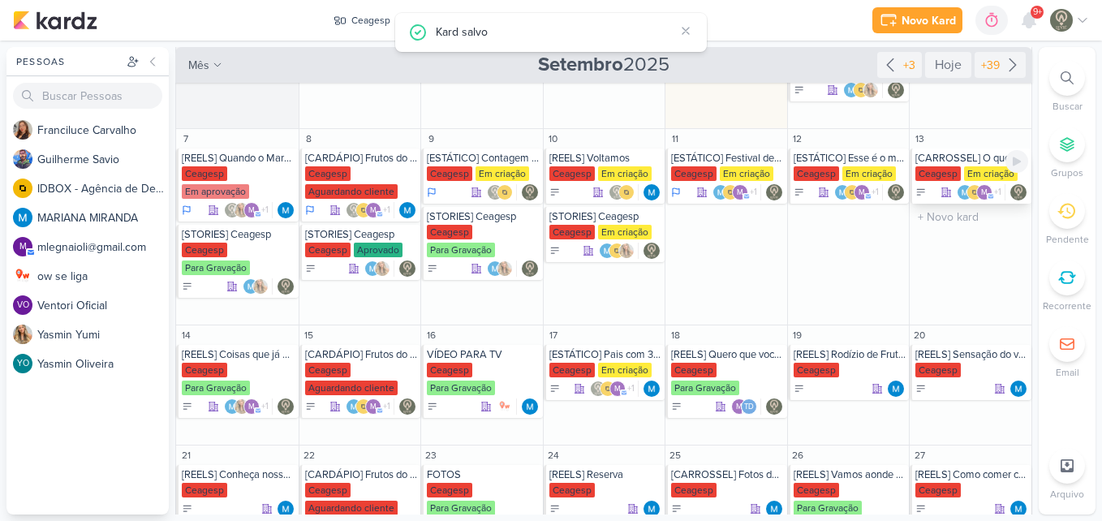
click at [937, 176] on div "Ceagesp" at bounding box center [937, 173] width 45 height 15
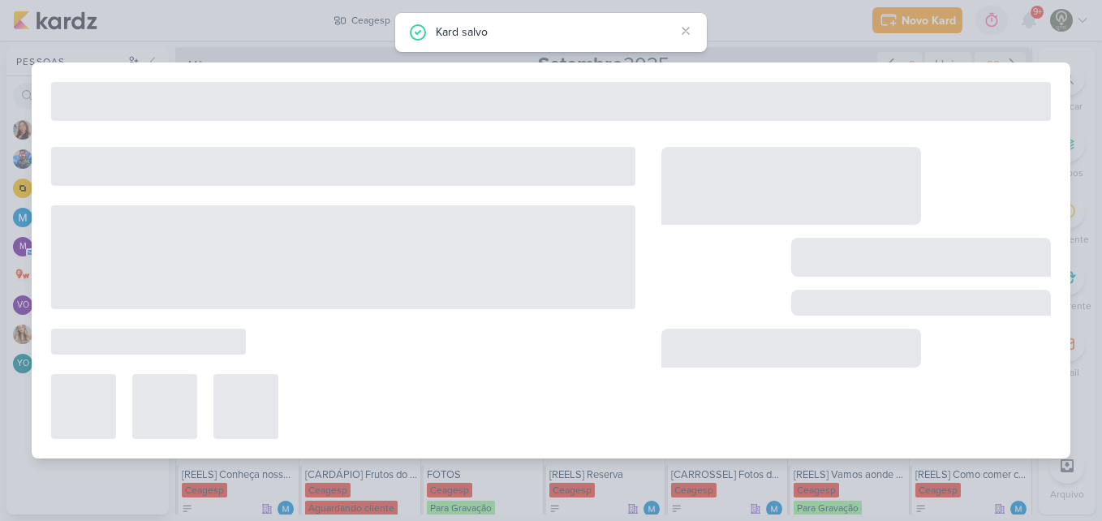
type input "[CARROSSEL] O que pedir na sua primeira visita ao Festivais Ceagesp"
type input "[DATE] 23:59"
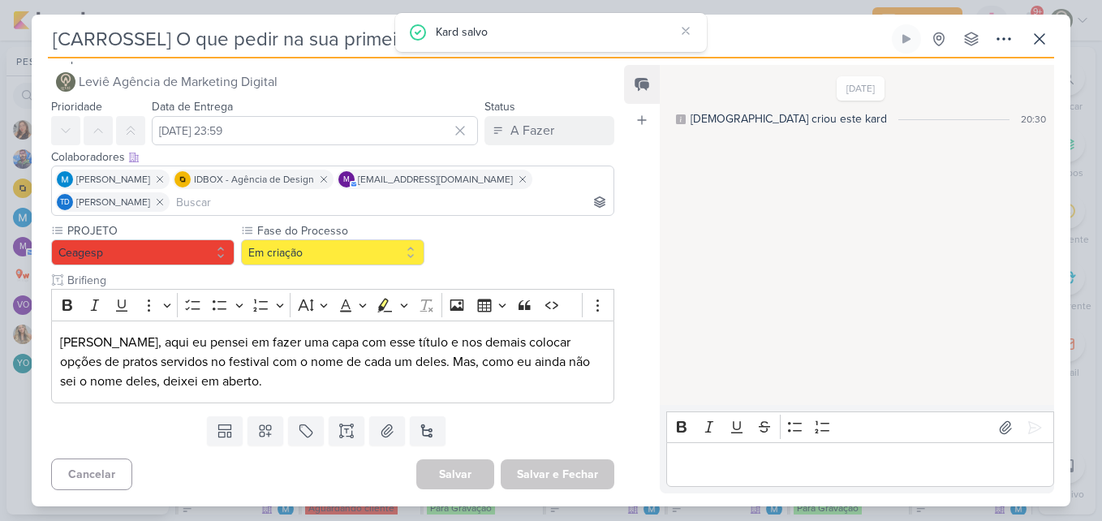
scroll to position [0, 0]
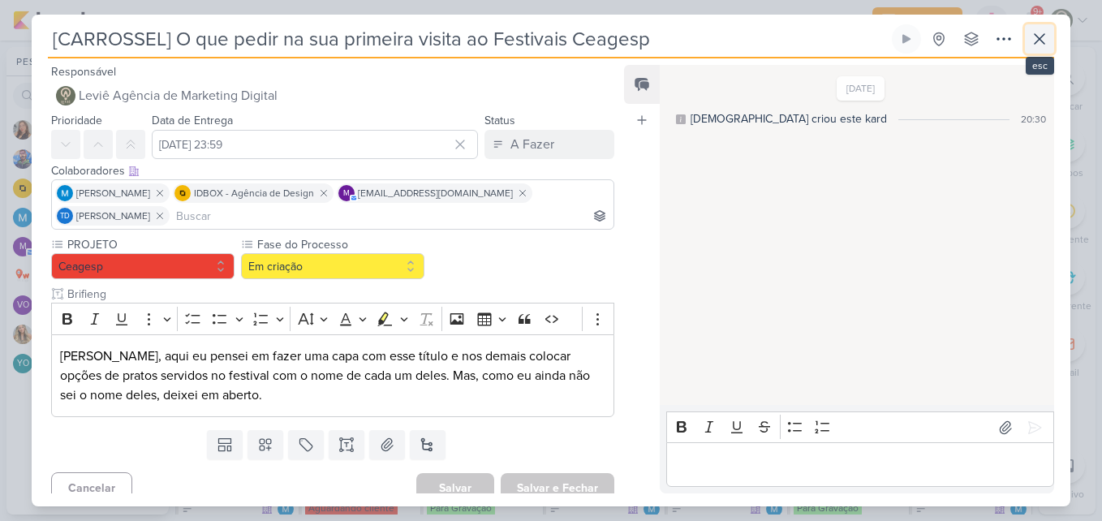
click at [1030, 37] on icon at bounding box center [1038, 38] width 19 height 19
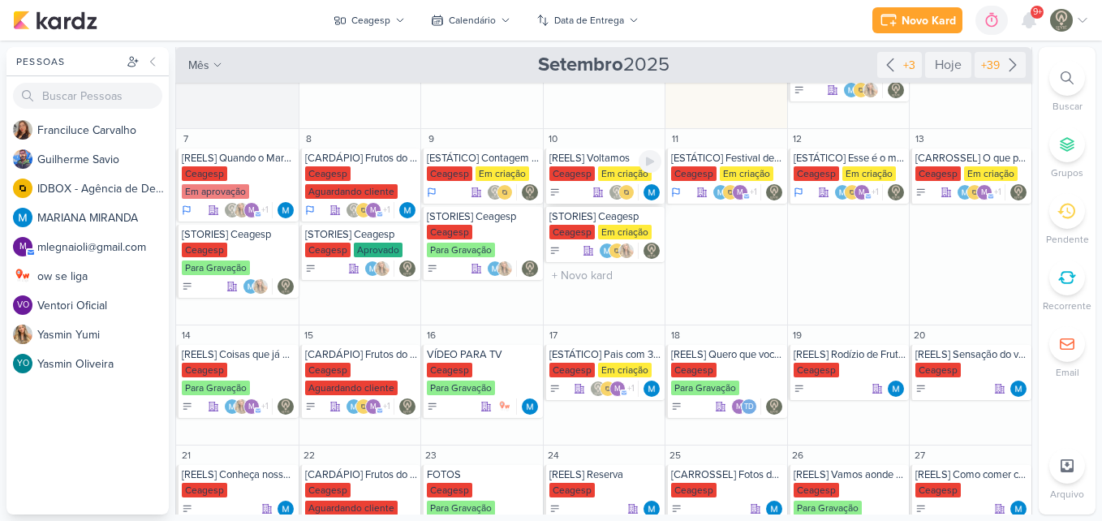
click at [612, 166] on div "Em criação" at bounding box center [625, 173] width 54 height 15
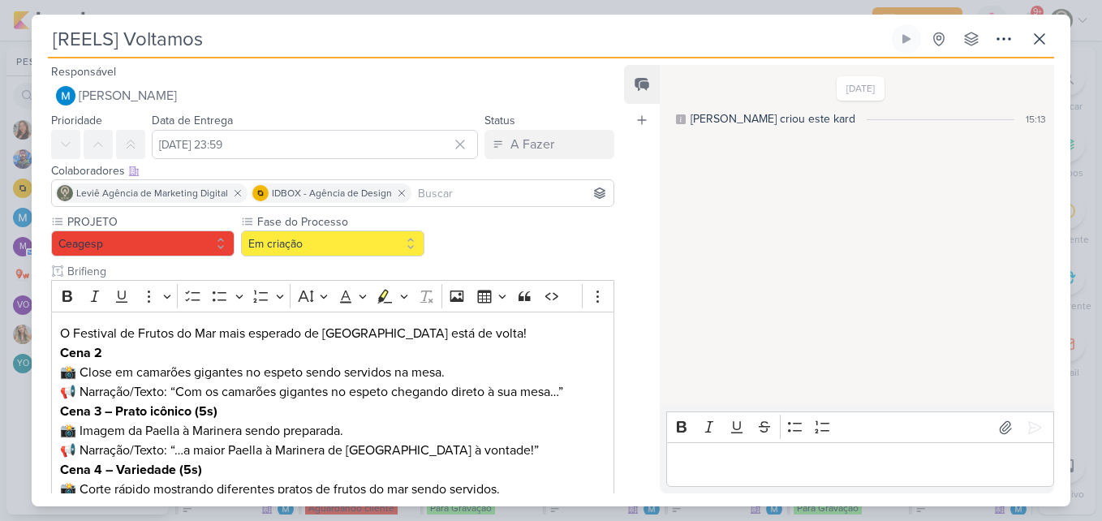
click at [544, 201] on input at bounding box center [511, 192] width 195 height 19
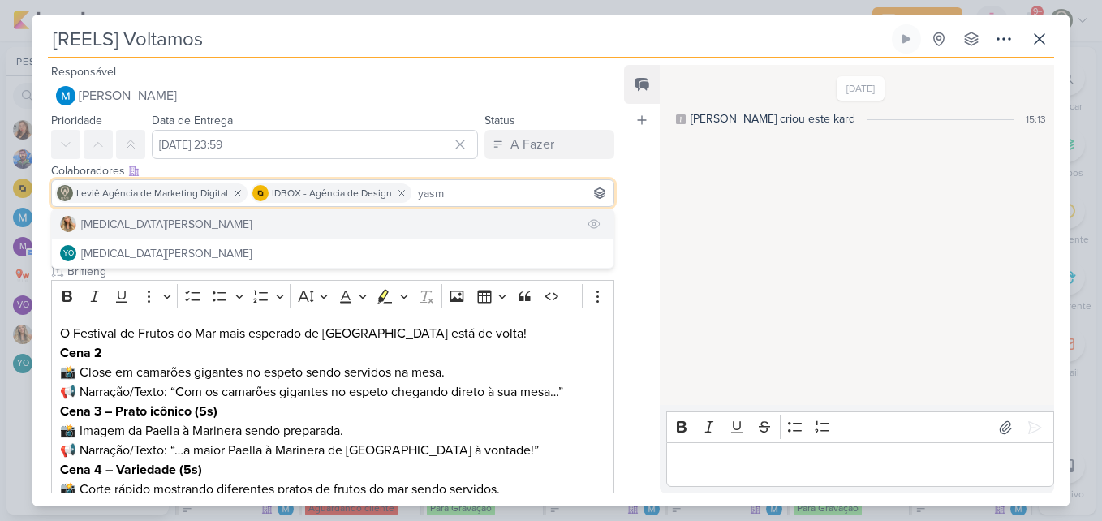
type input "yasm"
click at [521, 225] on button "[MEDICAL_DATA][PERSON_NAME]" at bounding box center [332, 223] width 561 height 29
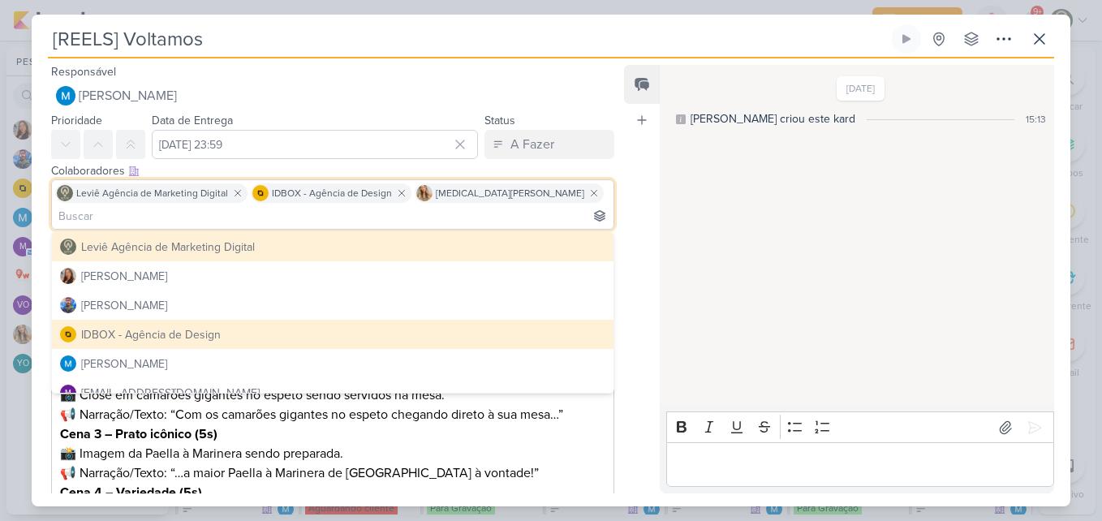
click at [638, 208] on div "Feed Atrelar email Solte o email para atrelar ao kard" at bounding box center [642, 279] width 36 height 428
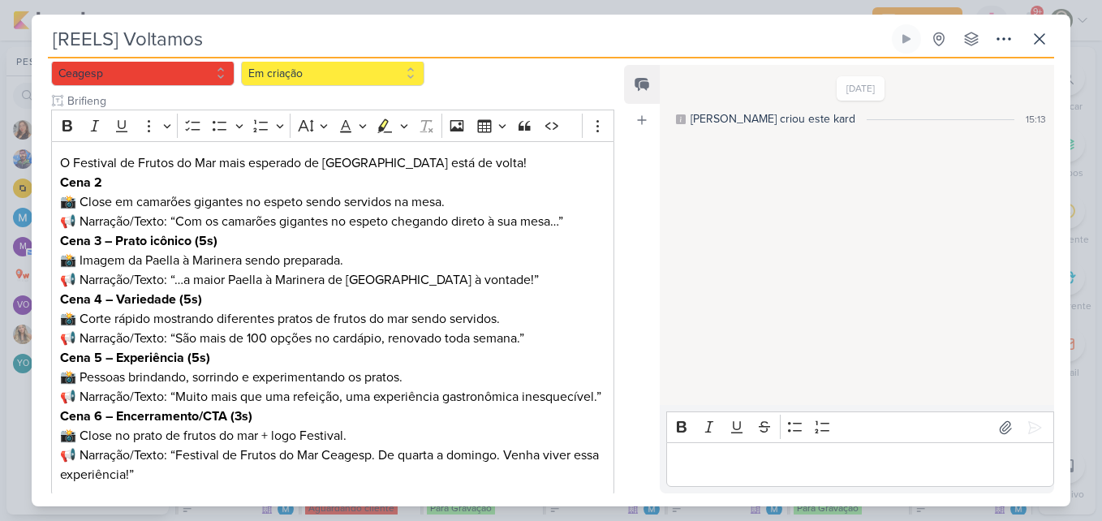
scroll to position [195, 0]
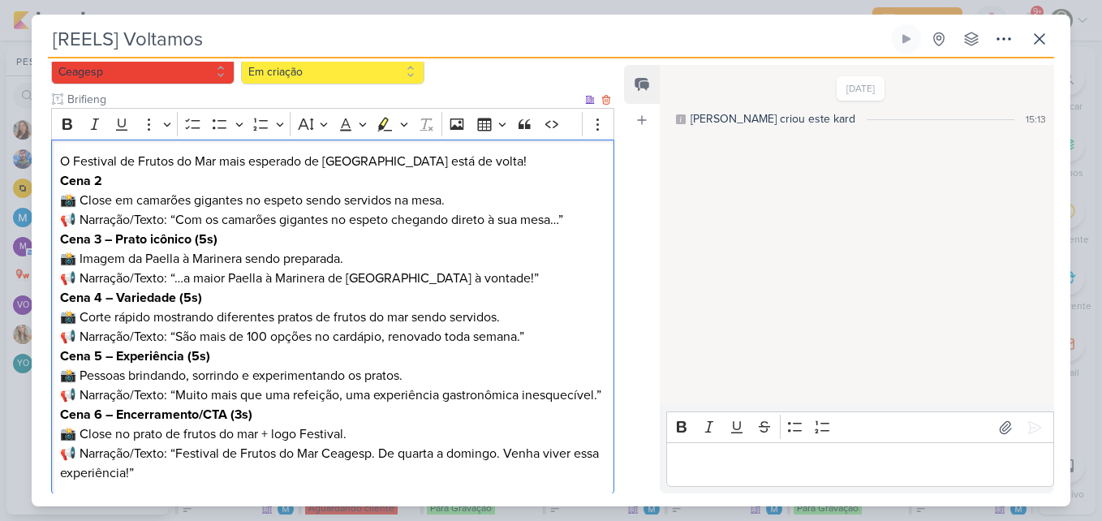
click at [414, 206] on p "Cena 2 📸 Close em camarões gigantes no espeto sendo servidos na mesa. 📢 Narraçã…" at bounding box center [332, 200] width 545 height 58
click at [114, 171] on p "Cena 2 📸 Close em camarões gigantes no espeto sendo servidos na mesa. 📢 Narraçã…" at bounding box center [332, 200] width 545 height 58
drag, startPoint x: 61, startPoint y: 156, endPoint x: 481, endPoint y: 158, distance: 420.2
click at [481, 171] on p "Cena 2 📸 Close em camarões gigantes no espeto sendo servidos na mesa. 📢 Narraçã…" at bounding box center [332, 200] width 545 height 58
click at [83, 175] on p "Cena 2 📸 Close em camarões gigantes no espeto sendo servidos na mesa. 📢 Narraçã…" at bounding box center [332, 200] width 545 height 58
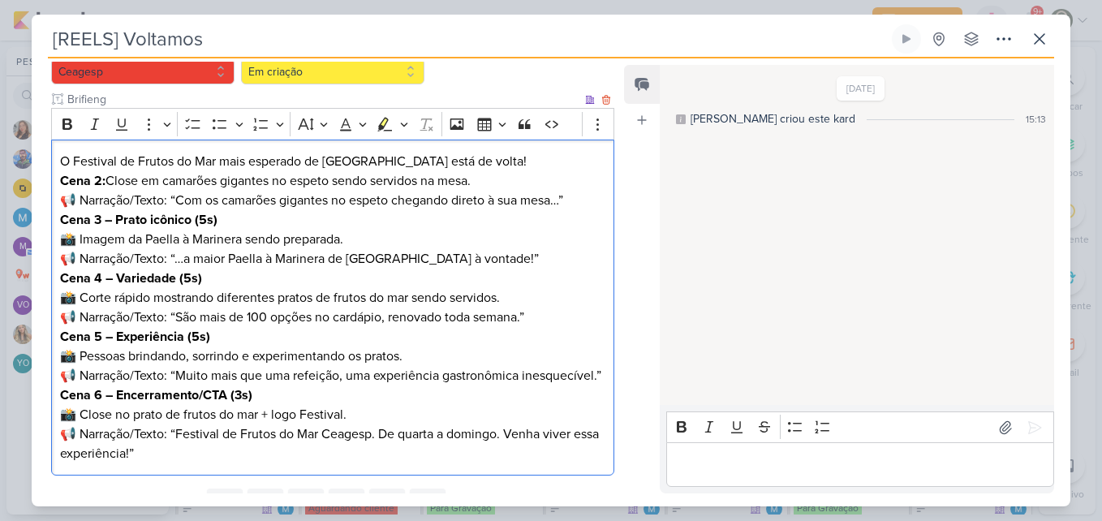
click at [85, 174] on p "Cena 2: Close em camarões gigantes no espeto sendo servidos na mesa. 📢 Narração…" at bounding box center [332, 190] width 545 height 39
drag, startPoint x: 178, startPoint y: 179, endPoint x: 61, endPoint y: 177, distance: 116.8
click at [61, 177] on p "Cena 2: Close em camarões gigantes no espeto sendo servidos na mesa. 📢 Narração…" at bounding box center [332, 190] width 545 height 39
click at [132, 212] on strong "Cena 3 – Prato icônico (5s)" at bounding box center [138, 220] width 157 height 16
click at [197, 212] on strong "Cena 3 – Prato icônico (5s)" at bounding box center [138, 220] width 157 height 16
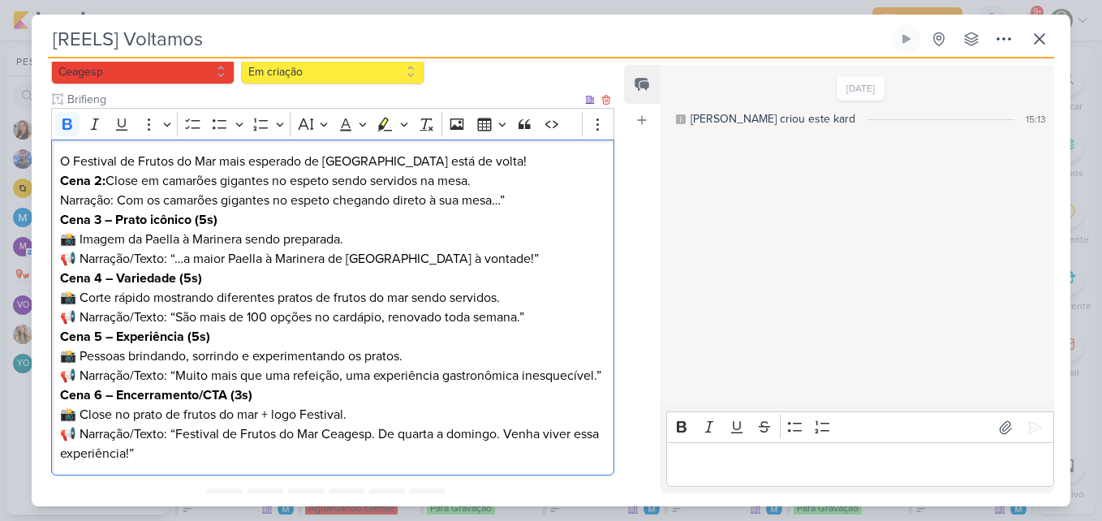
click at [225, 210] on p "Cena 3 – Prato icônico (5s) 📸 Imagem da Paella à Marinera sendo preparada. 📢 Na…" at bounding box center [332, 239] width 545 height 58
click at [167, 233] on p "Cena 3 – Prato icônico (5s) 📸 Imagem da Paella à Marinera sendo preparada. 📢 Na…" at bounding box center [332, 239] width 545 height 58
drag, startPoint x: 105, startPoint y: 198, endPoint x: 246, endPoint y: 196, distance: 141.1
click at [246, 210] on p "Cena 3 – Prato icônico (5s) 📸 Imagem da Paella à Marinera sendo preparada. 📢 Na…" at bounding box center [332, 239] width 545 height 58
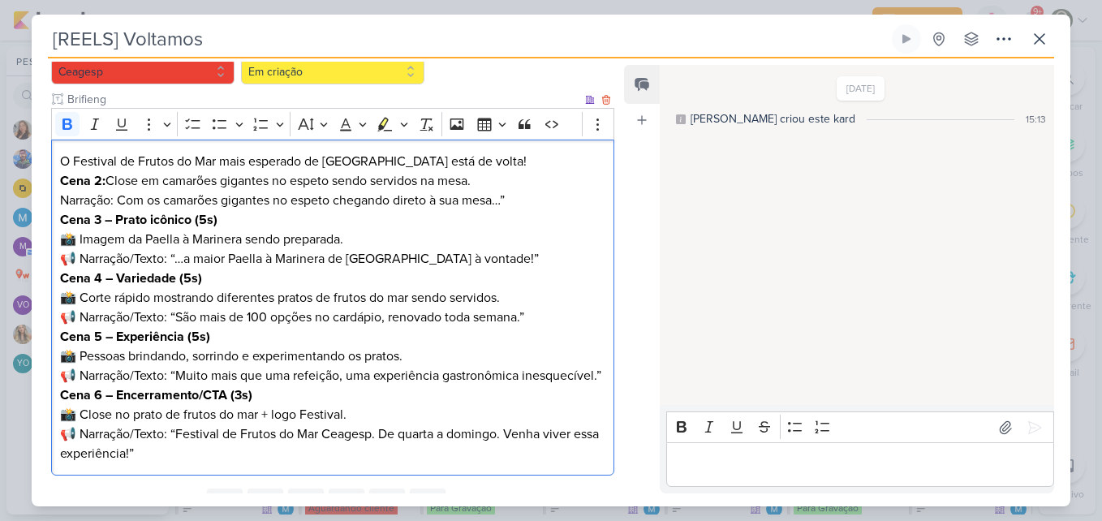
click at [179, 235] on p "Cena 3 – Prato icônico (5s) 📸 Imagem da Paella à Marinera sendo preparada. 📢 Na…" at bounding box center [332, 239] width 545 height 58
click at [185, 235] on p "Cena 3 – Prato icônico (5s) 📸 Imagem da Paella à Marinera sendo preparada. 📢 Na…" at bounding box center [332, 239] width 545 height 58
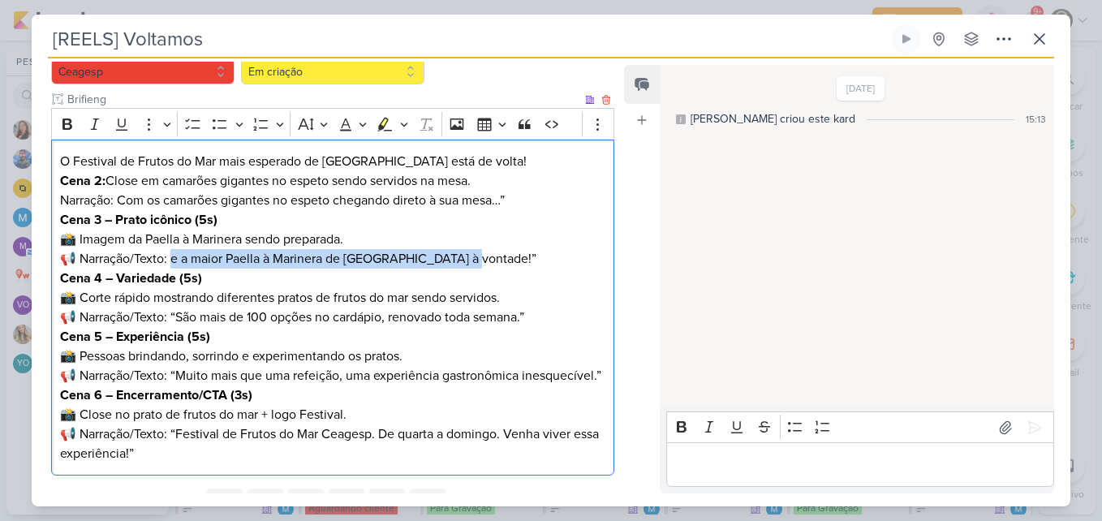
drag, startPoint x: 173, startPoint y: 234, endPoint x: 468, endPoint y: 235, distance: 295.3
click at [468, 235] on p "Cena 3 – Prato icônico (5s) 📸 Imagem da Paella à Marinera sendo preparada. 📢 Na…" at bounding box center [332, 239] width 545 height 58
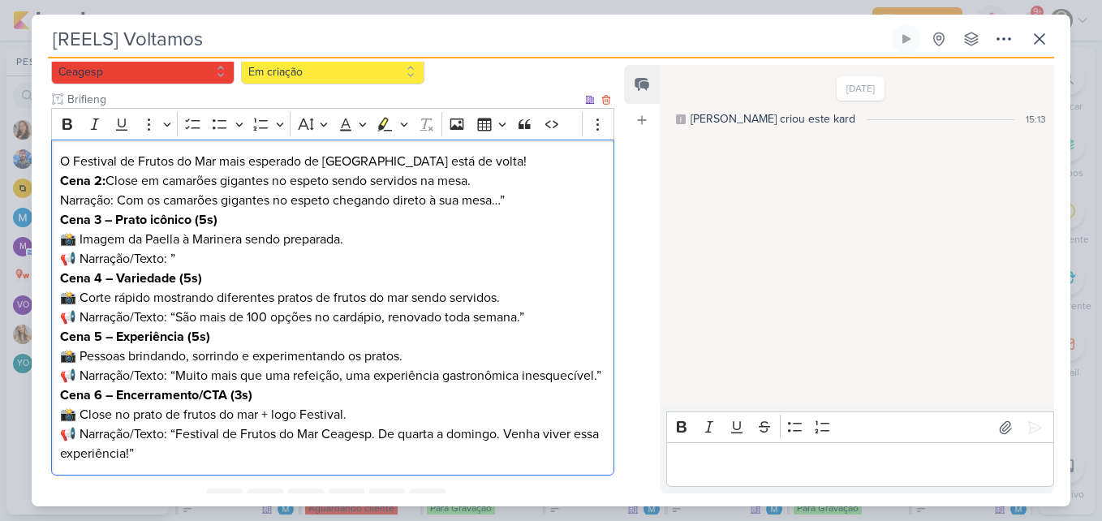
click at [507, 178] on p "Cena 2: Close em camarões gigantes no espeto sendo servidos na mesa. Narração: …" at bounding box center [332, 190] width 545 height 39
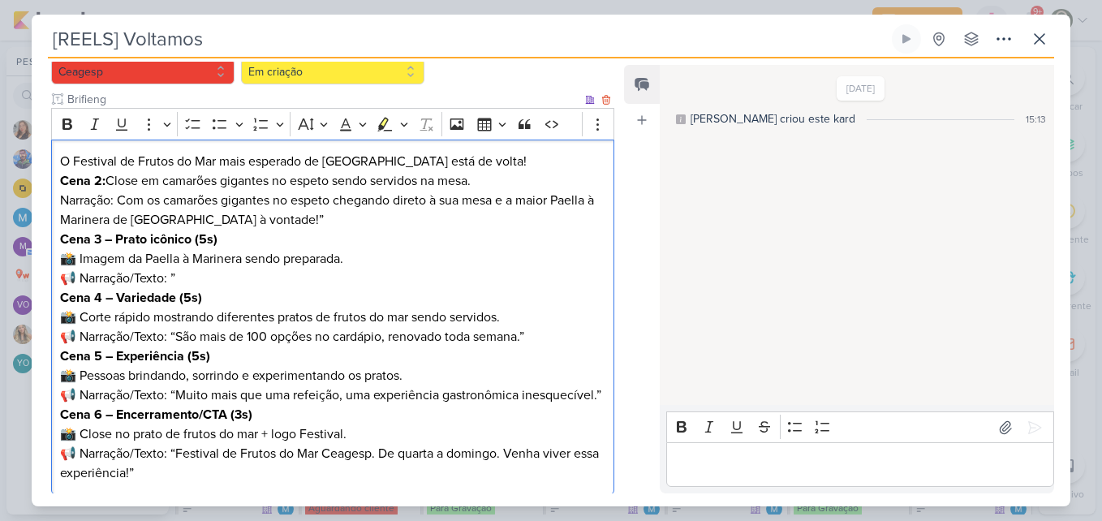
click at [294, 201] on p "Cena 2: Close em camarões gigantes no espeto sendo servidos na mesa. Narração: …" at bounding box center [332, 200] width 545 height 58
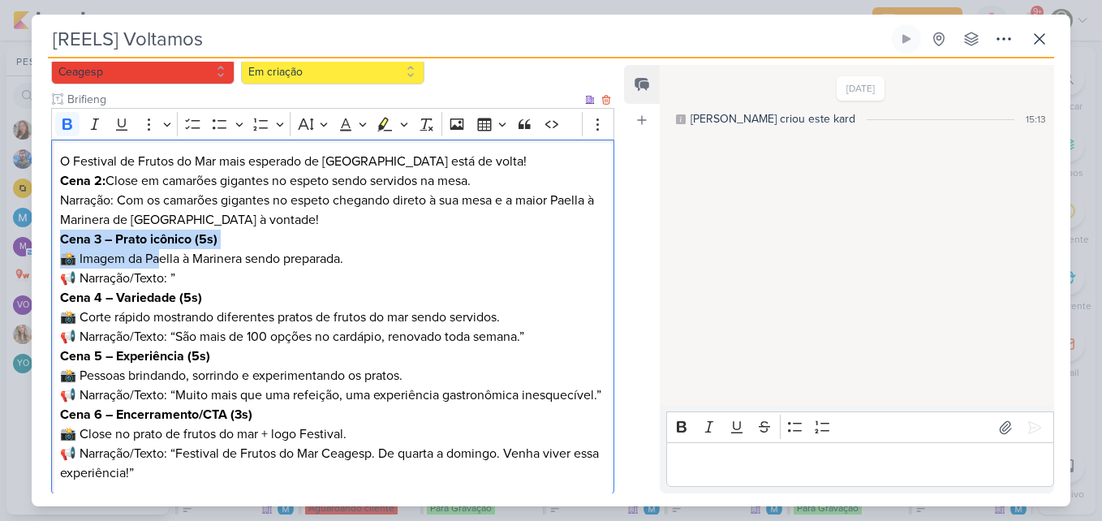
drag, startPoint x: 61, startPoint y: 212, endPoint x: 161, endPoint y: 239, distance: 104.3
click at [161, 239] on p "Cena 3 – Prato icônico (5s) 📸 Imagem da Paella à Marinera sendo preparada. 📢 Na…" at bounding box center [332, 259] width 545 height 58
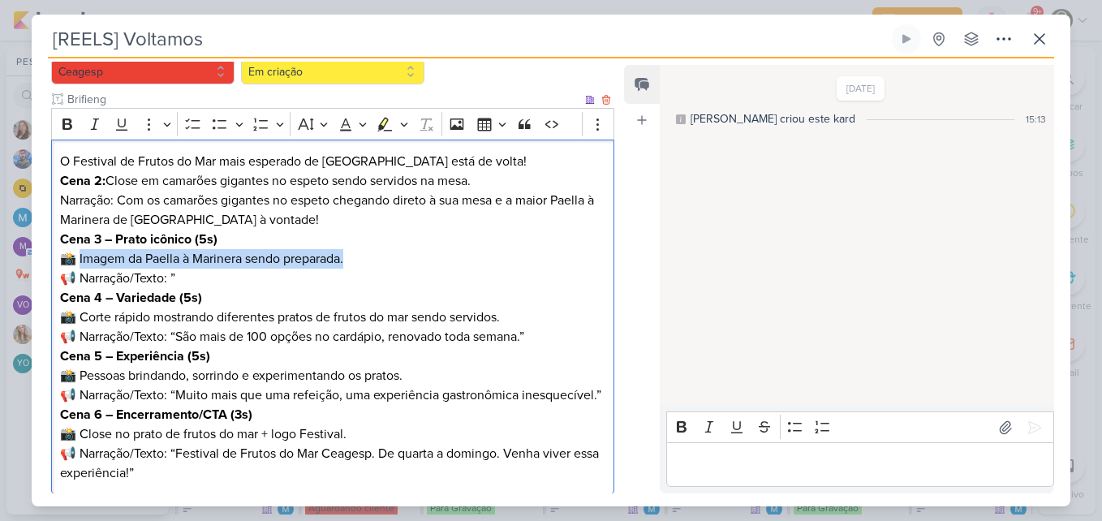
drag, startPoint x: 80, startPoint y: 236, endPoint x: 354, endPoint y: 240, distance: 274.2
click at [354, 240] on p "Cena 3 – Prato icônico (5s) 📸 Imagem da Paella à Marinera sendo preparada. 📢 Na…" at bounding box center [332, 259] width 545 height 58
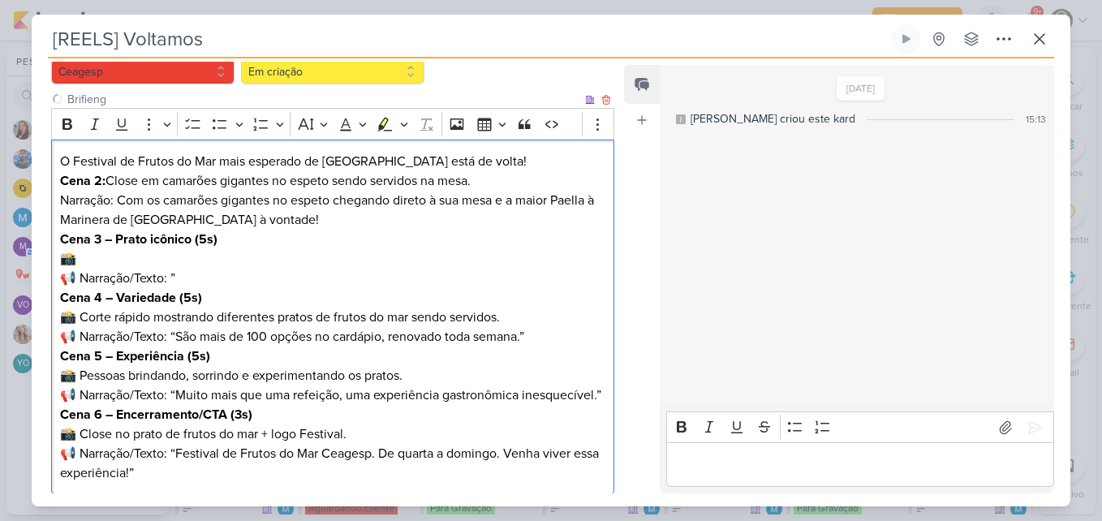
click at [496, 171] on p "Cena 2: Close em camarões gigantes no espeto sendo servidos na mesa. Narração: …" at bounding box center [332, 200] width 545 height 58
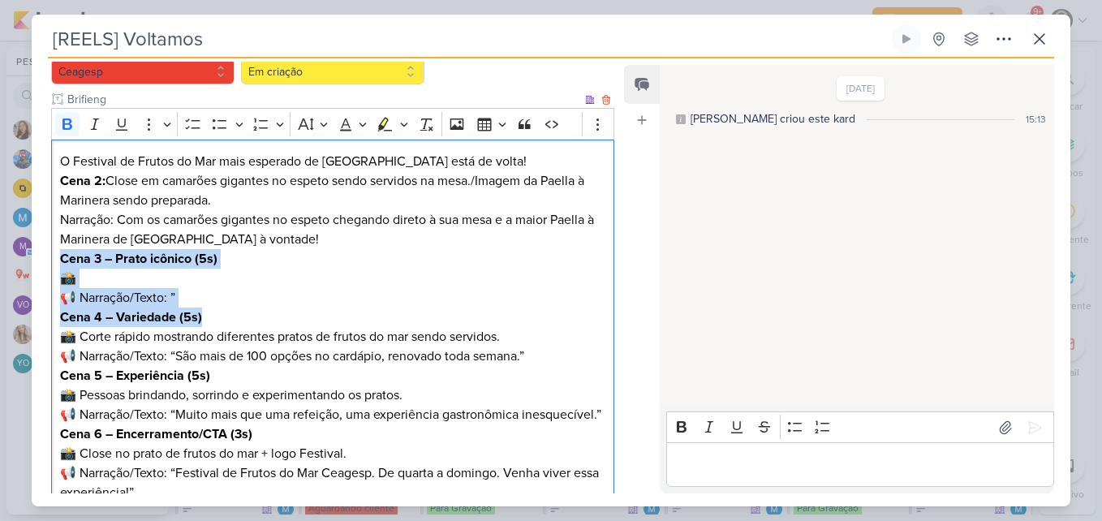
drag, startPoint x: 209, startPoint y: 294, endPoint x: 58, endPoint y: 236, distance: 162.2
click at [58, 236] on div "O Festival de Frutos do Mar mais esperado de [GEOGRAPHIC_DATA] está de volta! C…" at bounding box center [332, 328] width 563 height 376
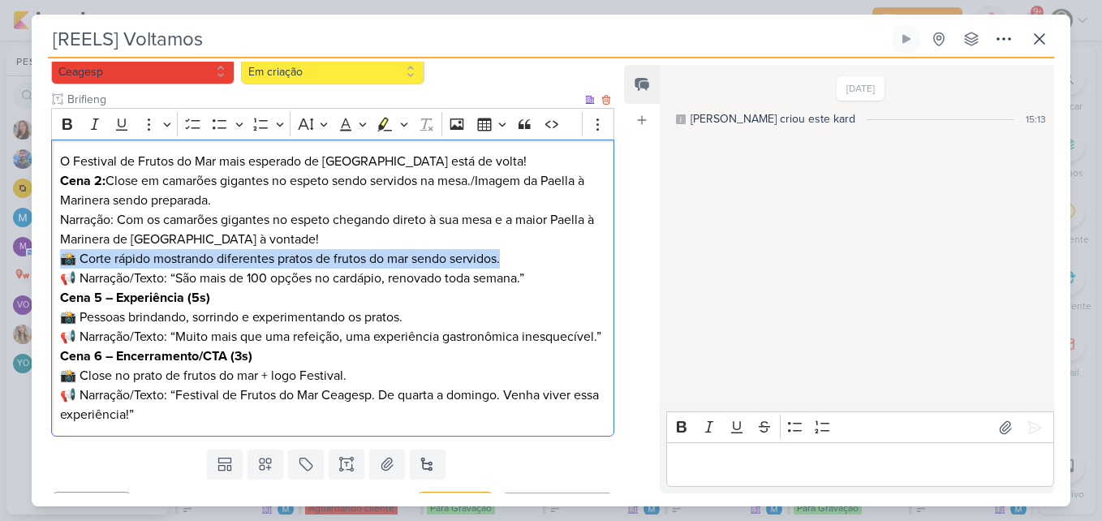
drag, startPoint x: 61, startPoint y: 236, endPoint x: 543, endPoint y: 242, distance: 482.7
click at [543, 242] on p "Cena 2: Close em camarões gigantes no espeto sendo servidos na mesa./Imagem da …" at bounding box center [332, 229] width 545 height 117
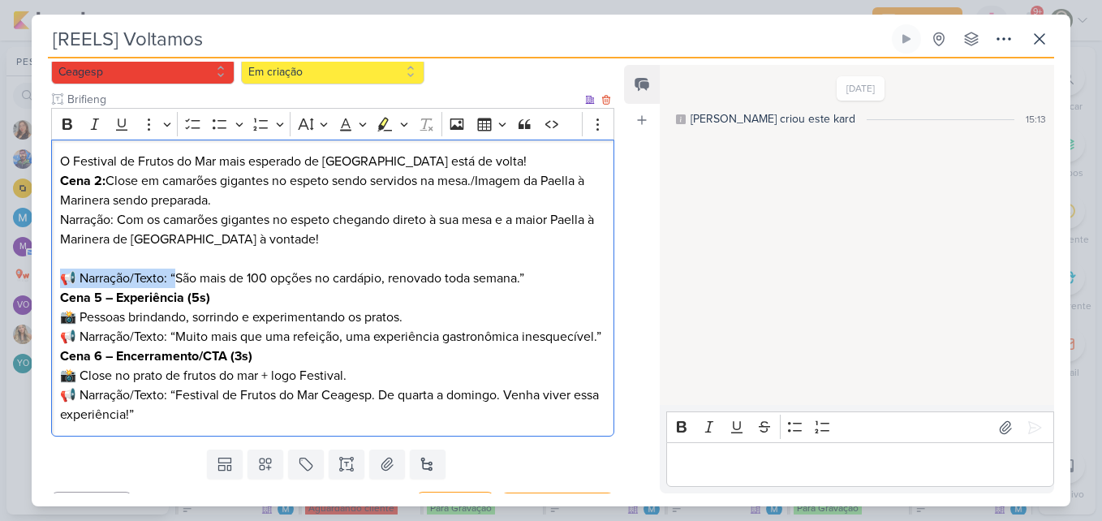
drag, startPoint x: 178, startPoint y: 253, endPoint x: 59, endPoint y: 252, distance: 119.2
click at [60, 252] on p "Cena 2: Close em camarões gigantes no espeto sendo servidos na mesa./Imagem da …" at bounding box center [332, 229] width 545 height 117
click at [60, 256] on p "Cena 2: Close em camarões gigantes no espeto sendo servidos na mesa./Imagem da …" at bounding box center [332, 229] width 545 height 117
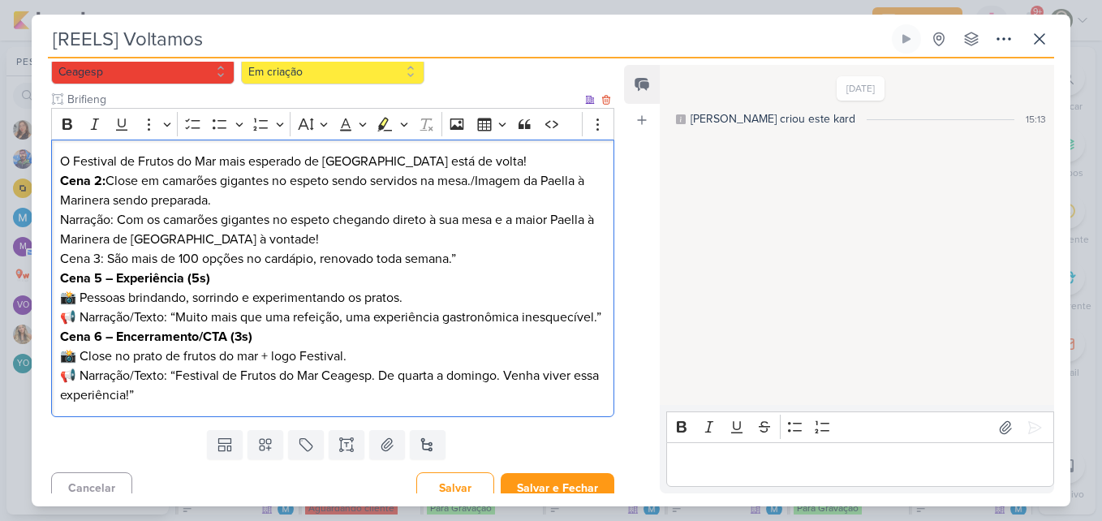
click at [470, 235] on p "Cena 2: Close em camarões gigantes no espeto sendo servidos na mesa./Imagem da …" at bounding box center [332, 219] width 545 height 97
click at [60, 270] on strong "Cena 5 – Experiência (5s)" at bounding box center [135, 278] width 150 height 16
drag, startPoint x: 104, startPoint y: 257, endPoint x: 241, endPoint y: 252, distance: 137.2
click at [241, 268] on p "Cena 5 – Experiência (5s) 📸 Pessoas brindando, sorrindo e experimentando os pra…" at bounding box center [332, 297] width 545 height 58
click at [83, 274] on p "Cena 5 📸 Pessoas brindando, sorrindo e experimentando os pratos. 📢 Narração/Tex…" at bounding box center [332, 297] width 545 height 58
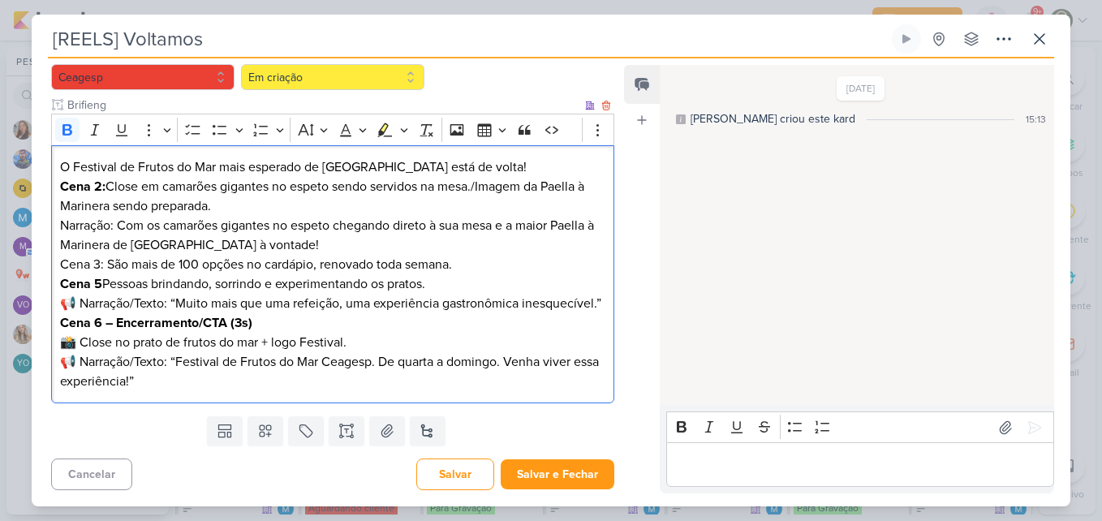
scroll to position [186, 0]
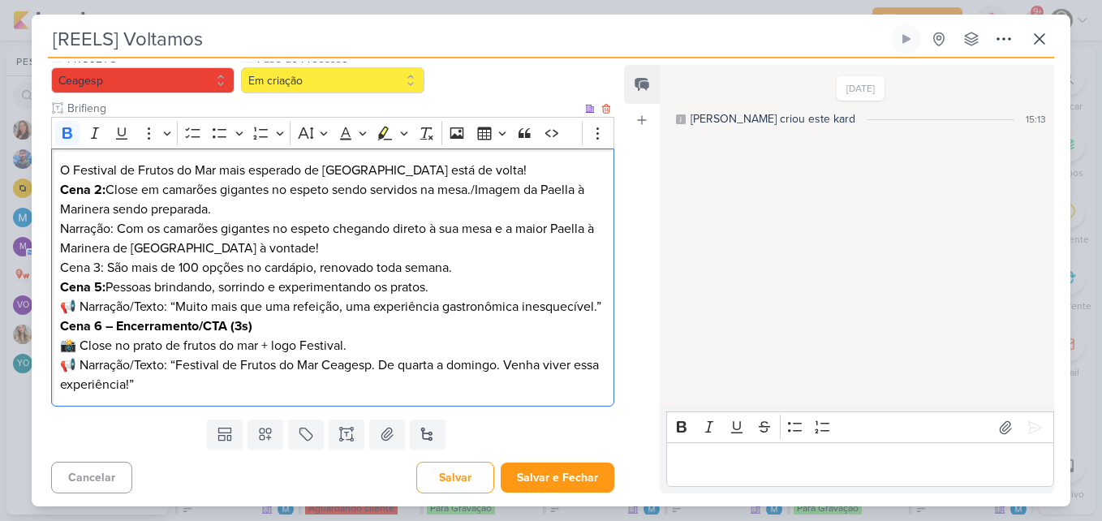
click at [100, 279] on strong "Cena 5:" at bounding box center [82, 287] width 45 height 16
click at [203, 277] on p "Cena 4: Pessoas brindando, sorrindo e experimentando os pratos. 📢 Narração/Text…" at bounding box center [332, 296] width 545 height 39
click at [171, 324] on strong "Cena 6 – Encerramento/CTA (3s)" at bounding box center [156, 326] width 192 height 16
click at [470, 161] on p "O Festival de Frutos do Mar mais esperado de [GEOGRAPHIC_DATA] está de volta!" at bounding box center [332, 170] width 545 height 19
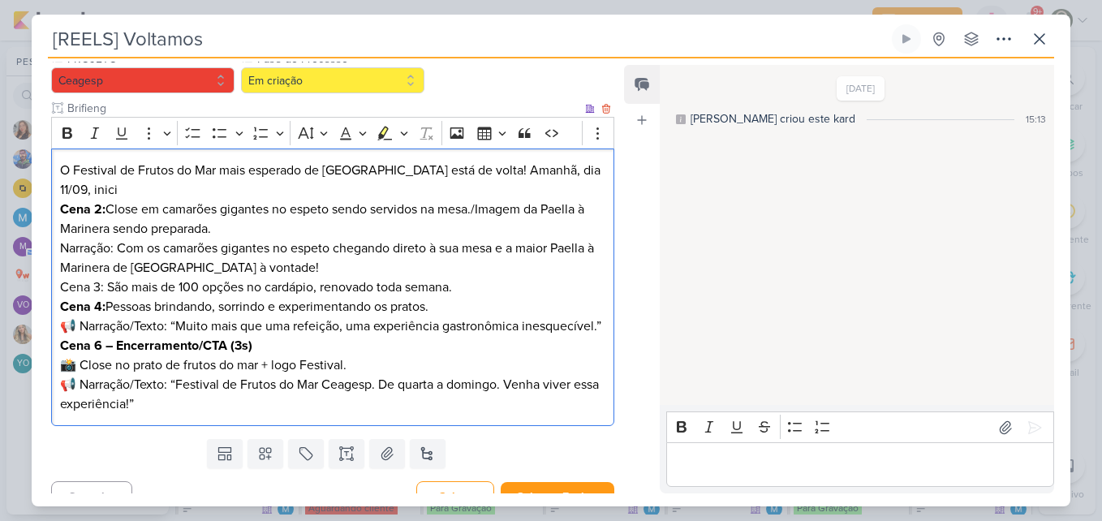
scroll to position [195, 0]
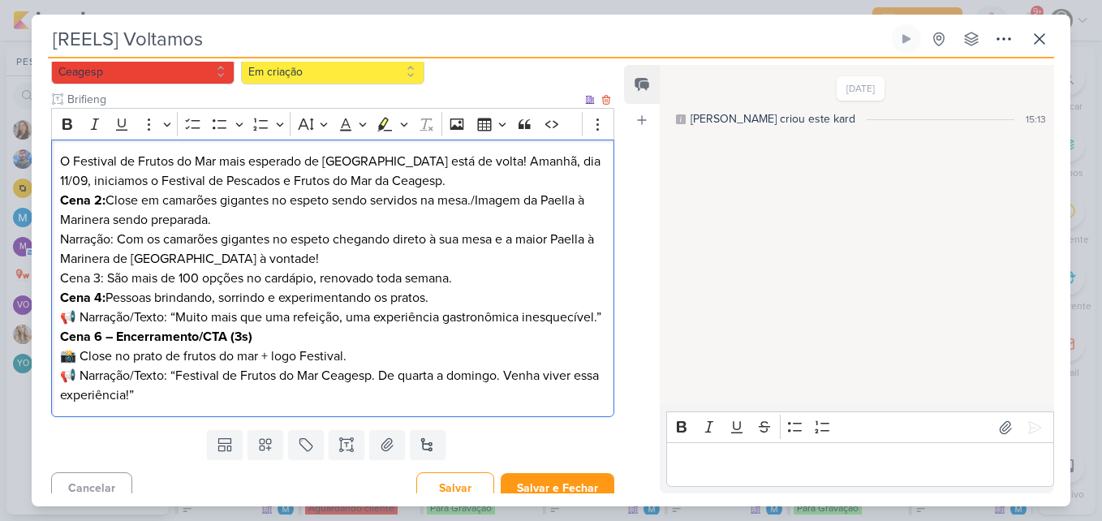
click at [410, 261] on p "Cena 2: Close em camarões gigantes no espeto sendo servidos na mesa./Imagem da …" at bounding box center [332, 239] width 545 height 97
drag, startPoint x: 171, startPoint y: 291, endPoint x: 61, endPoint y: 296, distance: 110.4
click at [61, 296] on p "Cena 4: Pessoas brindando, sorrindo e experimentando os pratos. 📢 Narração/Text…" at bounding box center [332, 307] width 545 height 39
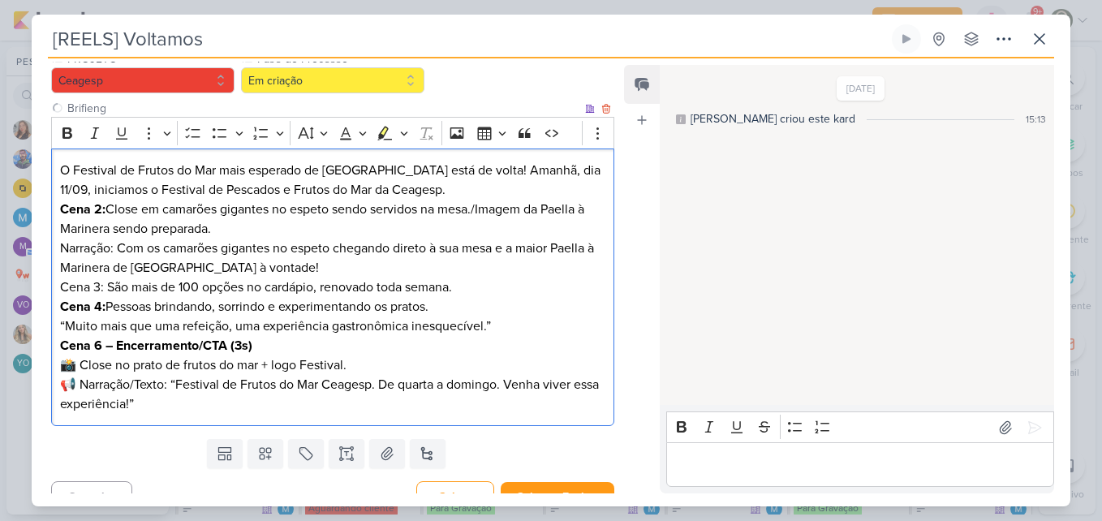
click at [67, 301] on p "Cena 4: Pessoas brindando, sorrindo e experimentando os pratos. “Muito mais que…" at bounding box center [332, 316] width 545 height 39
click at [494, 303] on p "Cena 4: Pessoas brindando, sorrindo e experimentando os pratos. Muito mais que …" at bounding box center [332, 316] width 545 height 39
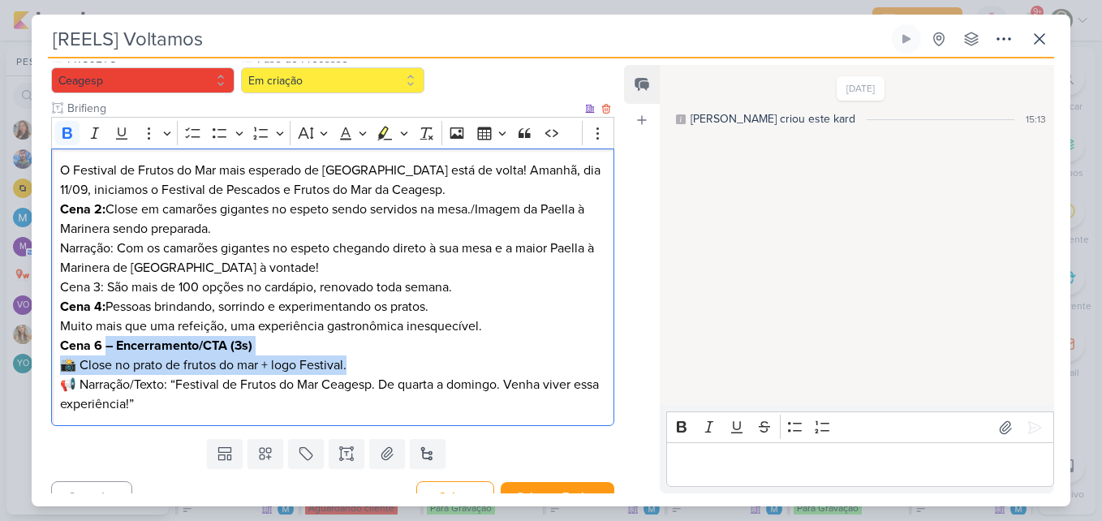
drag, startPoint x: 105, startPoint y: 324, endPoint x: 360, endPoint y: 344, distance: 256.3
click at [360, 344] on p "Cena 6 – Encerramento/CTA (3s) 📸 Close no prato de frutos do mar + logo Festiva…" at bounding box center [332, 375] width 545 height 78
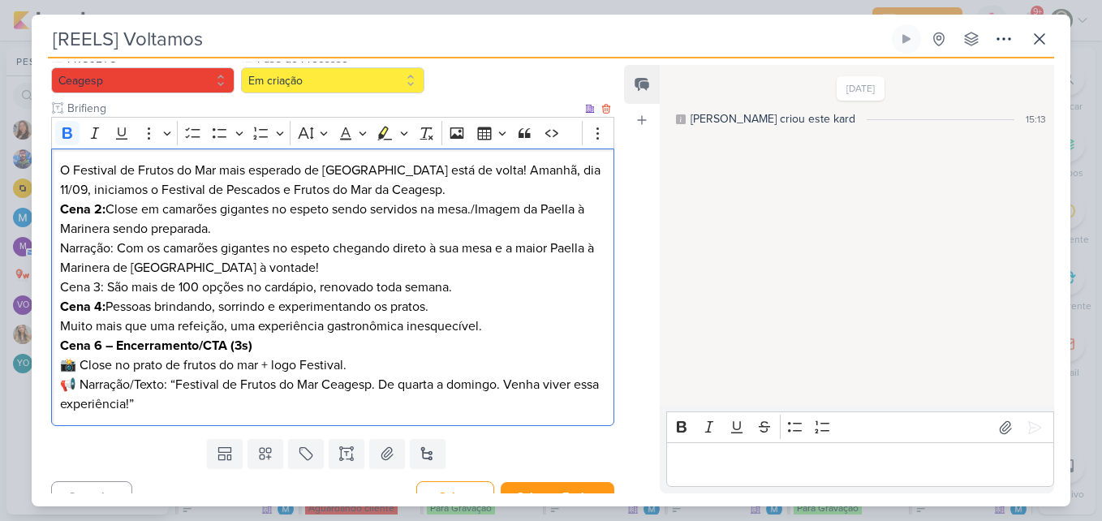
scroll to position [166, 0]
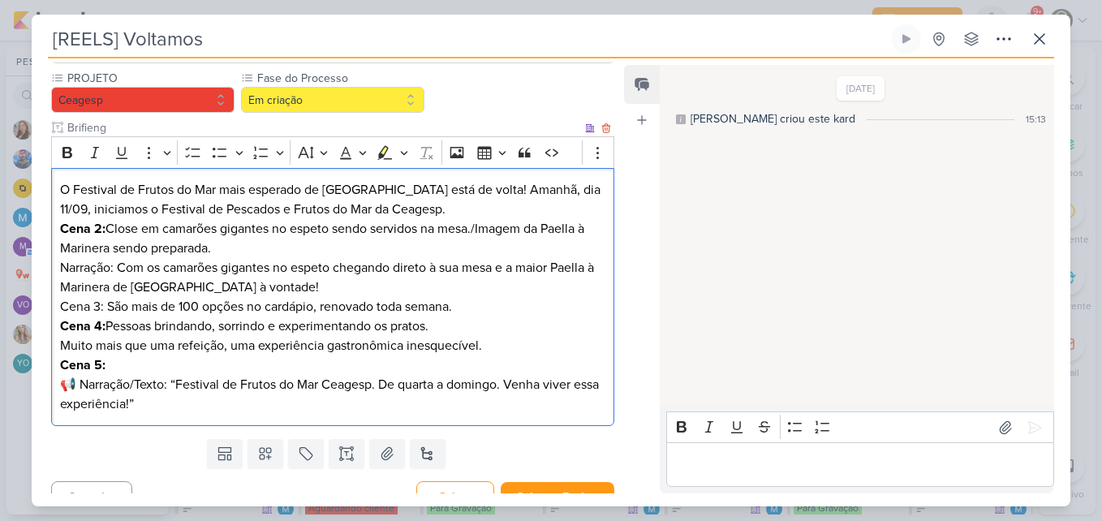
click at [176, 359] on p "Cena 5: 📢 Narração/Texto: “Festival de Frutos do Mar Ceagesp. De quarta a domin…" at bounding box center [332, 384] width 545 height 58
click at [178, 363] on p "Cena 5: 📢 Narração/Texto: “Festival de Frutos do Mar Ceagesp. De quarta a domin…" at bounding box center [332, 384] width 545 height 58
click at [517, 330] on p "Cena 4: Pessoas brindando, sorrindo e experimentando os pratos. Muito mais que …" at bounding box center [332, 335] width 545 height 39
click at [350, 293] on p "Cena 2: Close em camarões gigantes no espeto sendo servidos na mesa./Imagem da …" at bounding box center [332, 267] width 545 height 97
click at [61, 180] on p "O Festival de Frutos do Mar mais esperado de [GEOGRAPHIC_DATA] está de volta! A…" at bounding box center [332, 199] width 545 height 39
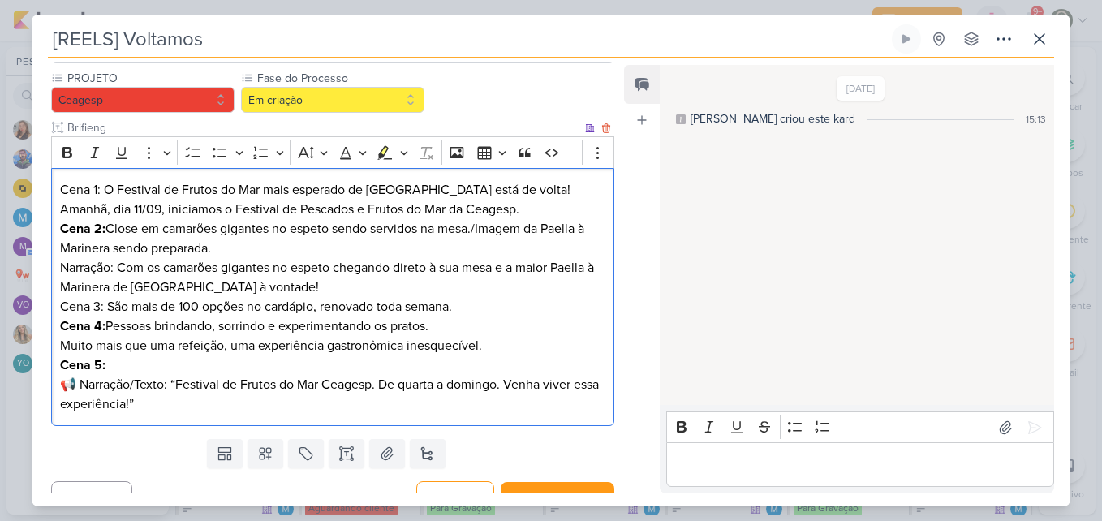
click at [112, 183] on p "Cena 1: O Festival de Frutos do Mar mais esperado de [GEOGRAPHIC_DATA] está de …" at bounding box center [332, 199] width 545 height 39
click at [177, 360] on p "Cena 5: 📢 Narração/Texto: “Festival de Frutos do Mar Ceagesp. De quarta a domin…" at bounding box center [332, 384] width 545 height 58
drag, startPoint x: 177, startPoint y: 360, endPoint x: 392, endPoint y: 371, distance: 215.2
click at [392, 371] on p "Cena 5: 📢 Narração/Texto: “Festival de Frutos do Mar Ceagesp. De quarta a domin…" at bounding box center [332, 384] width 545 height 58
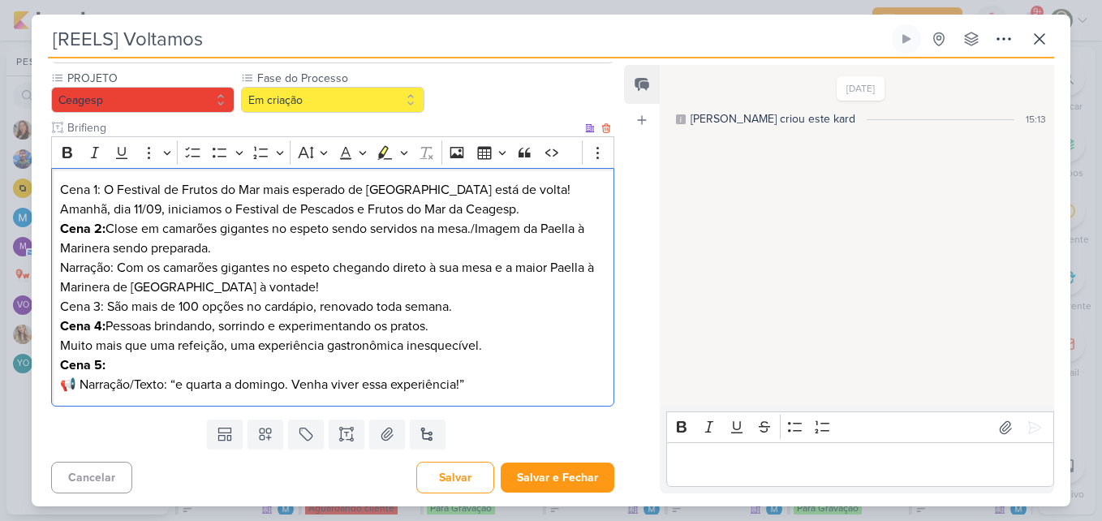
scroll to position [147, 0]
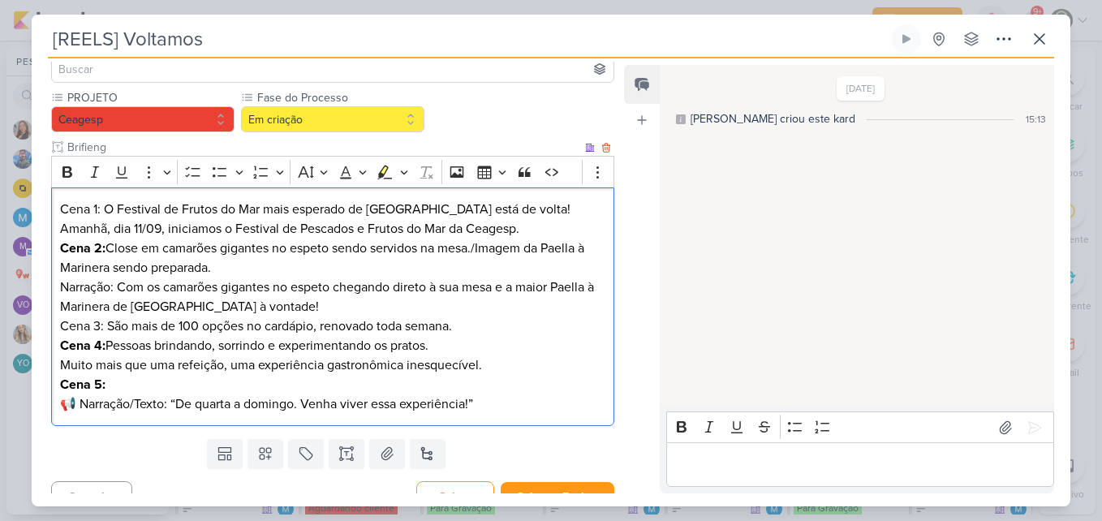
click at [234, 380] on p "Cena 5: 📢 Narração/Texto: “De quarta a domingo. Venha viver essa experiência!”" at bounding box center [332, 394] width 545 height 39
click at [303, 384] on p "Cena 5: 📢 Narração/Texto: “De quinta a domingo. Venha viver essa experiência!”" at bounding box center [332, 394] width 545 height 39
click at [475, 384] on p "Cena 5: 📢 Narração/Texto: “De quinta a domingo. Venha viver essa experiência!”" at bounding box center [332, 394] width 545 height 39
drag, startPoint x: 178, startPoint y: 379, endPoint x: 62, endPoint y: 382, distance: 116.8
click at [62, 382] on p "Cena 5: 📢 Narração/Texto: “De quinta a domingo. Venha viver essa experiência! E…" at bounding box center [332, 394] width 545 height 39
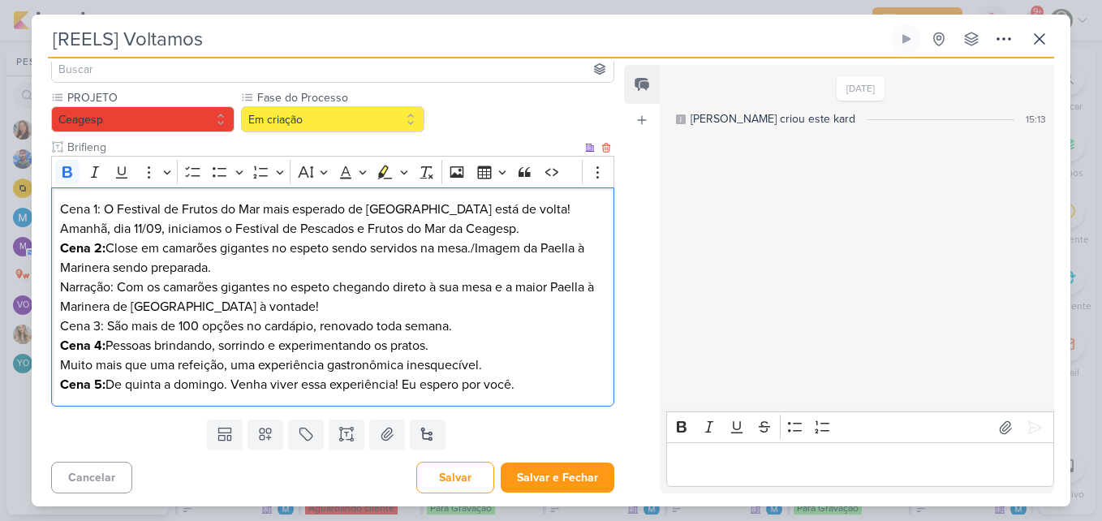
scroll to position [127, 0]
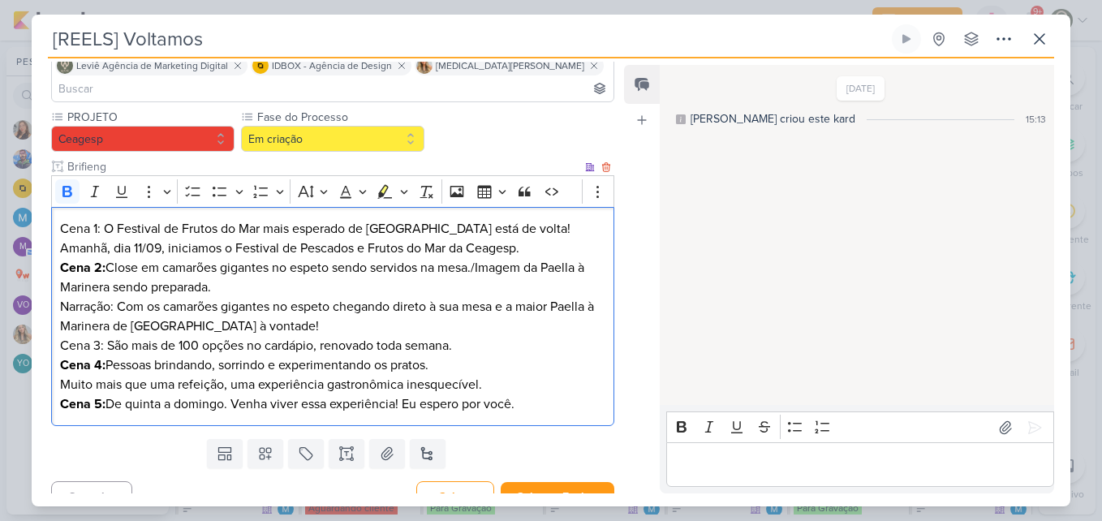
click at [579, 394] on div "Cena 1: O Festival de Frutos do Mar mais esperado de [GEOGRAPHIC_DATA] está de …" at bounding box center [332, 317] width 563 height 220
drag, startPoint x: 59, startPoint y: 208, endPoint x: 101, endPoint y: 209, distance: 41.4
click at [101, 219] on p "Cena 1: O Festival de Frutos do Mar mais esperado de [GEOGRAPHIC_DATA] está de …" at bounding box center [332, 238] width 545 height 39
click at [72, 183] on icon "Editor toolbar" at bounding box center [67, 191] width 16 height 16
click at [136, 258] on p "Cena 2: Close em camarões gigantes no espeto sendo servidos na mesa./Imagem da …" at bounding box center [332, 306] width 545 height 97
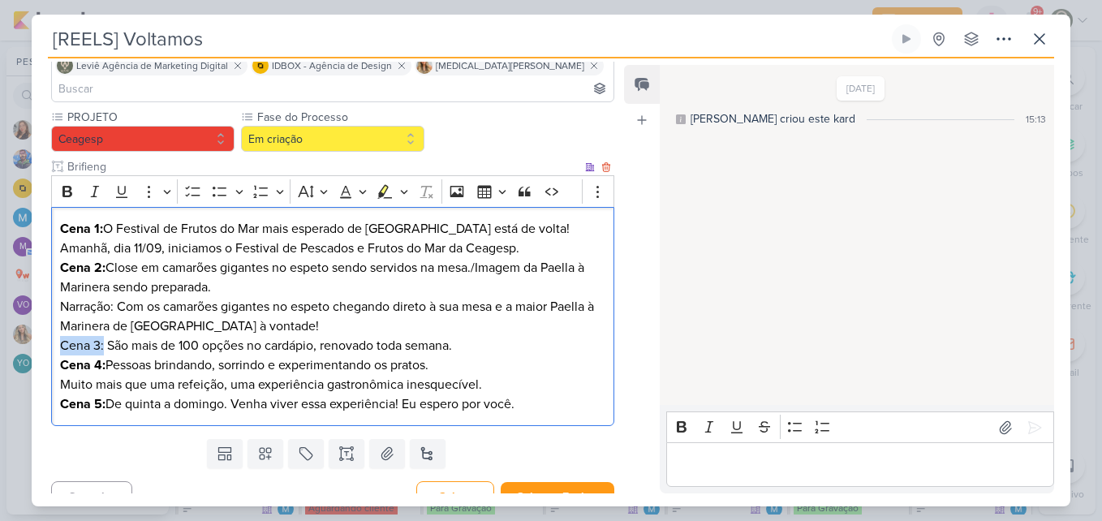
drag, startPoint x: 62, startPoint y: 320, endPoint x: 104, endPoint y: 324, distance: 42.4
click at [104, 324] on p "Cena 2: Close em camarões gigantes no espeto sendo servidos na mesa./Imagem da …" at bounding box center [332, 306] width 545 height 97
click at [70, 183] on icon "Editor toolbar" at bounding box center [67, 191] width 16 height 16
click at [133, 314] on p "Cena 2: Close em camarões gigantes no espeto sendo servidos na mesa./Imagem da …" at bounding box center [332, 306] width 545 height 97
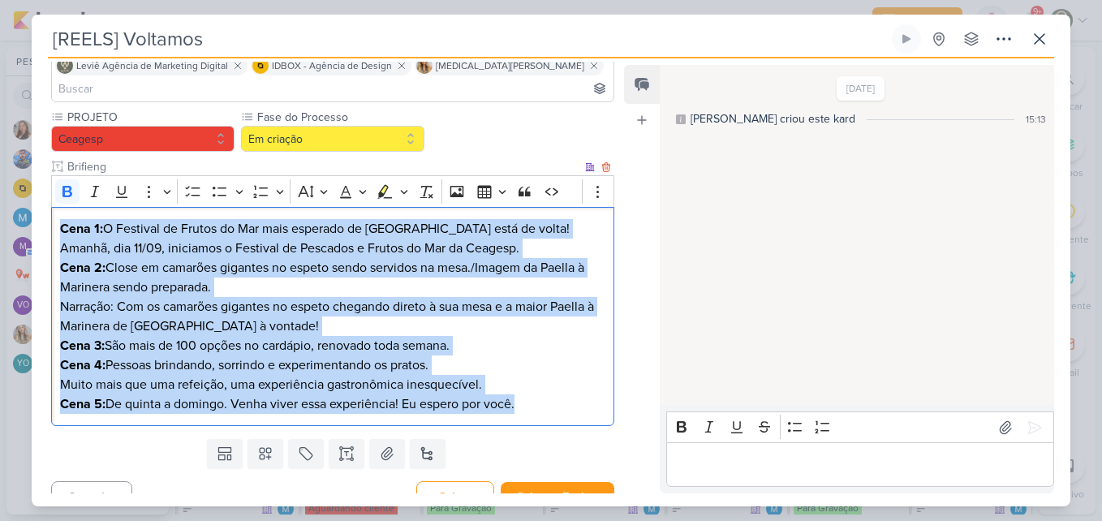
drag, startPoint x: 59, startPoint y: 200, endPoint x: 560, endPoint y: 384, distance: 533.3
click at [560, 384] on div "Cena 1: O Festival de Frutos do Mar mais esperado de [GEOGRAPHIC_DATA] está de …" at bounding box center [332, 317] width 563 height 220
copy div "Cena 1: O Festival de Frutos do Mar mais esperado de [GEOGRAPHIC_DATA] está de …"
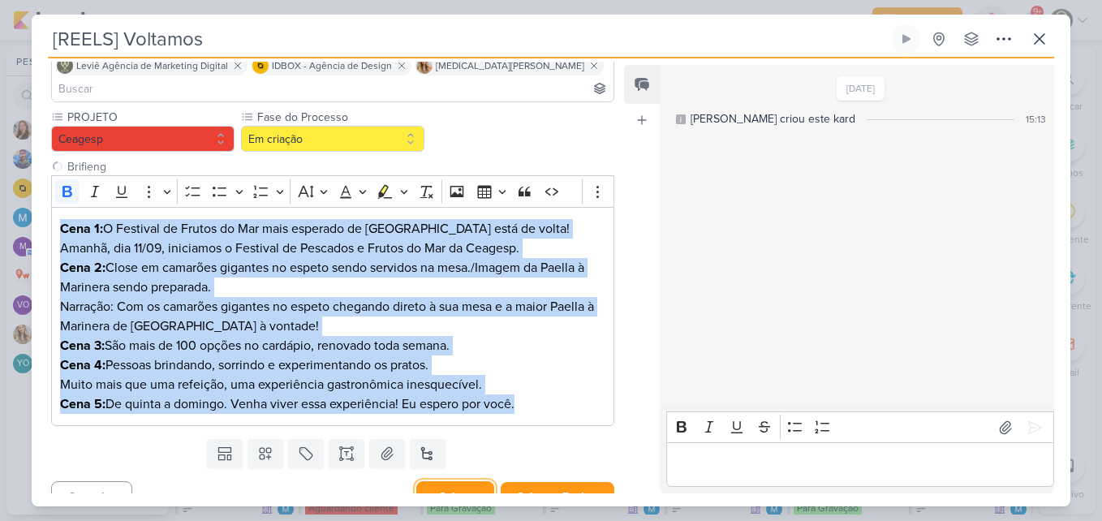
click at [456, 481] on button "Salvar" at bounding box center [455, 497] width 78 height 32
